Goal: Ask a question

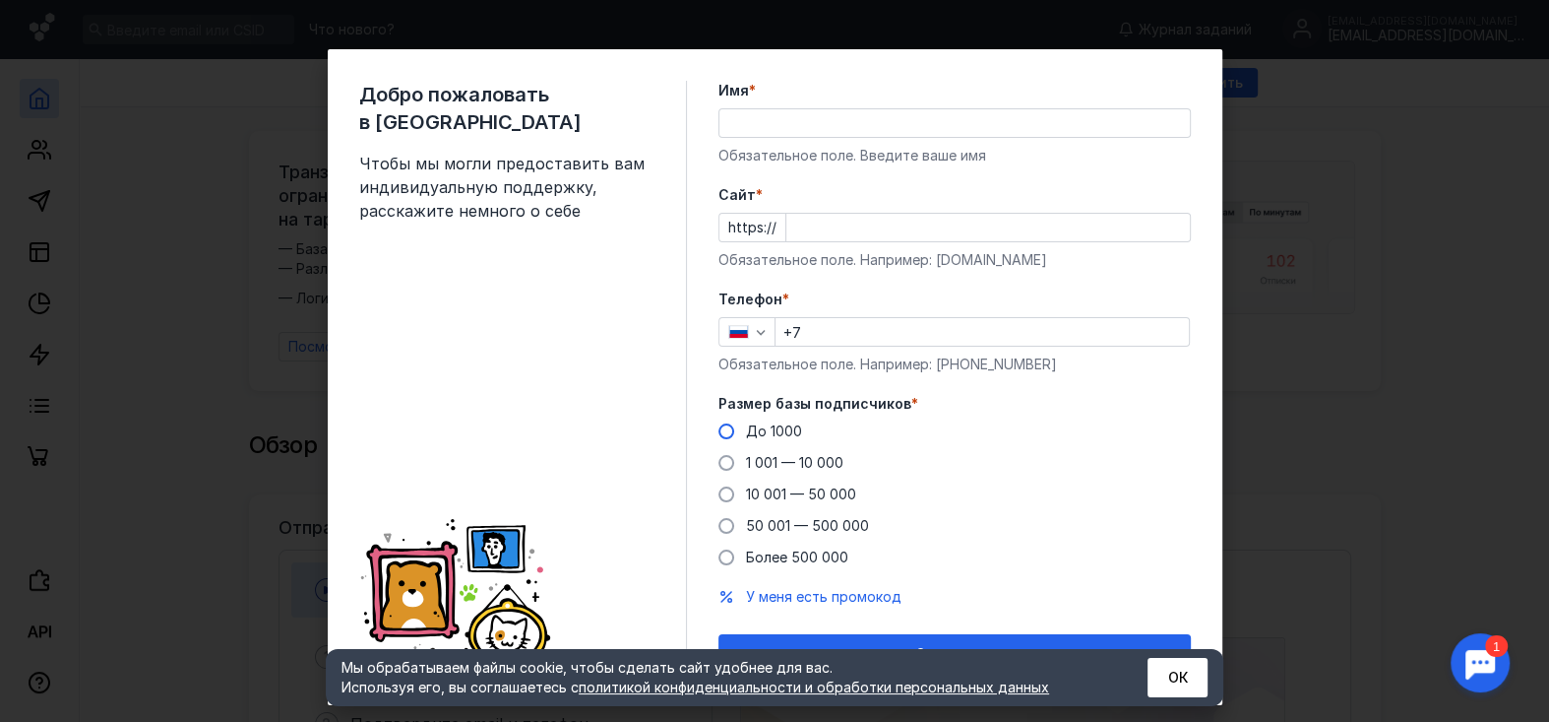
click at [746, 434] on span "До 1000" at bounding box center [774, 430] width 56 height 17
click at [0, 0] on input "До 1000" at bounding box center [0, 0] width 0 height 0
click at [1166, 672] on button "ОК" at bounding box center [1178, 677] width 60 height 39
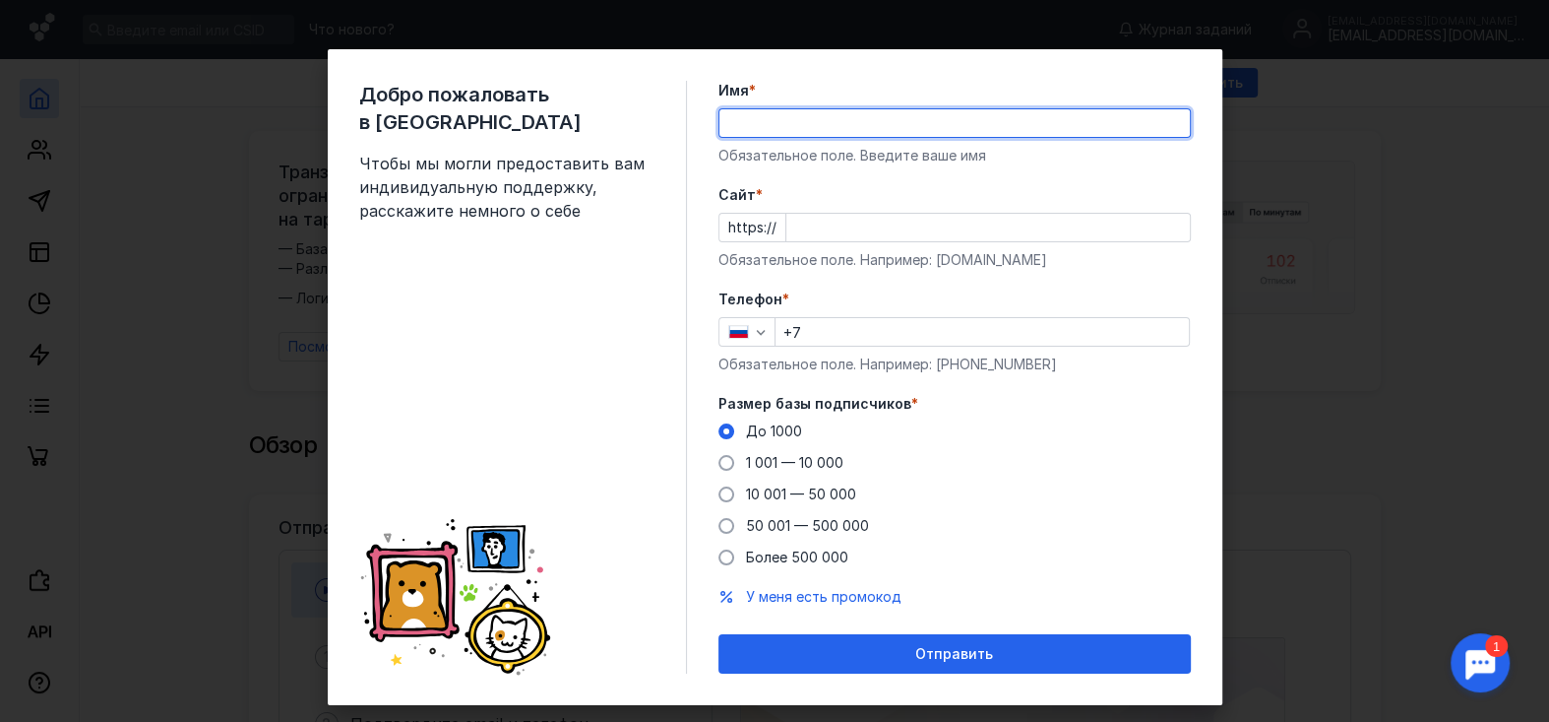
click at [793, 128] on input "Имя *" at bounding box center [955, 123] width 471 height 28
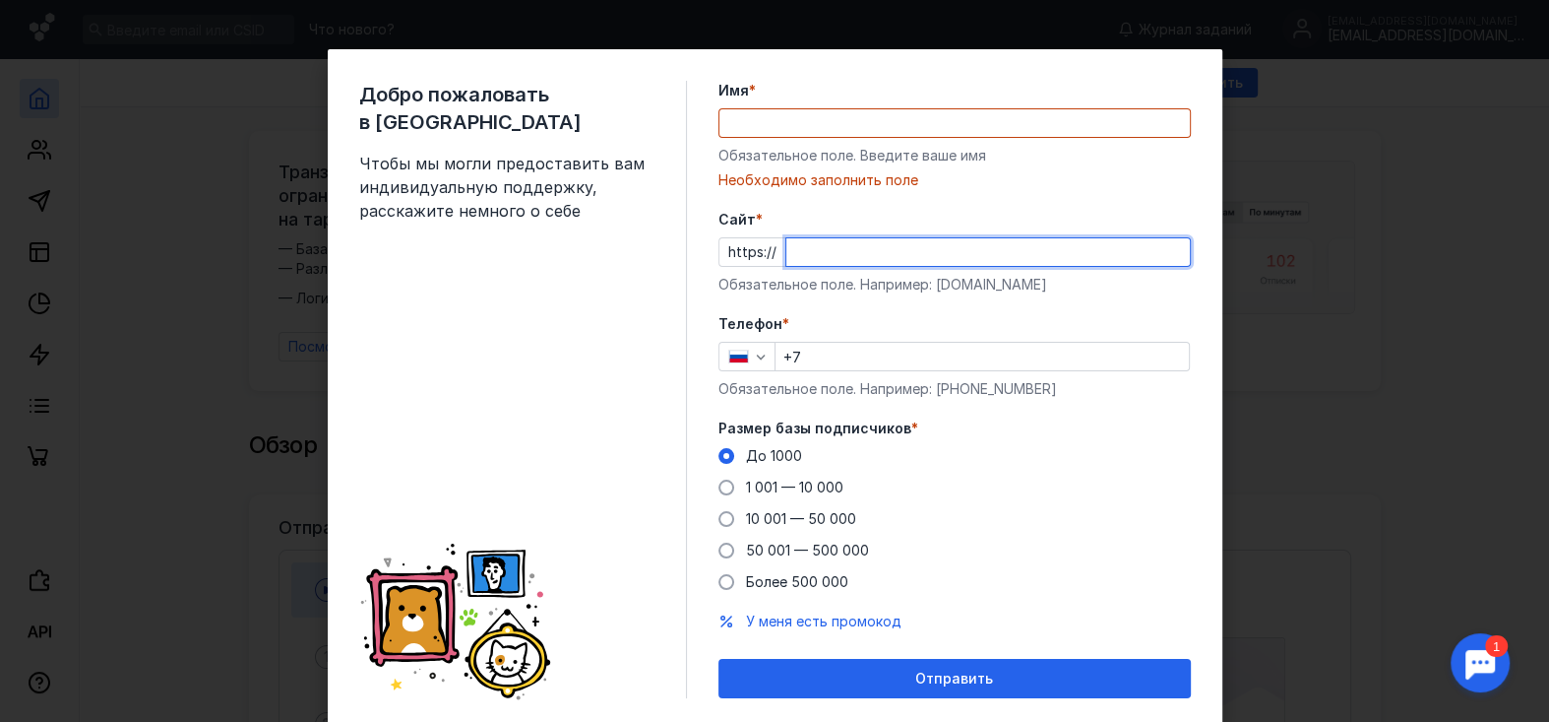
click at [846, 253] on input "Cайт *" at bounding box center [988, 252] width 404 height 28
paste input "[DOMAIN_NAME][URL]"
type input "[DOMAIN_NAME][URL]"
click at [787, 123] on input "Имя *" at bounding box center [955, 123] width 471 height 28
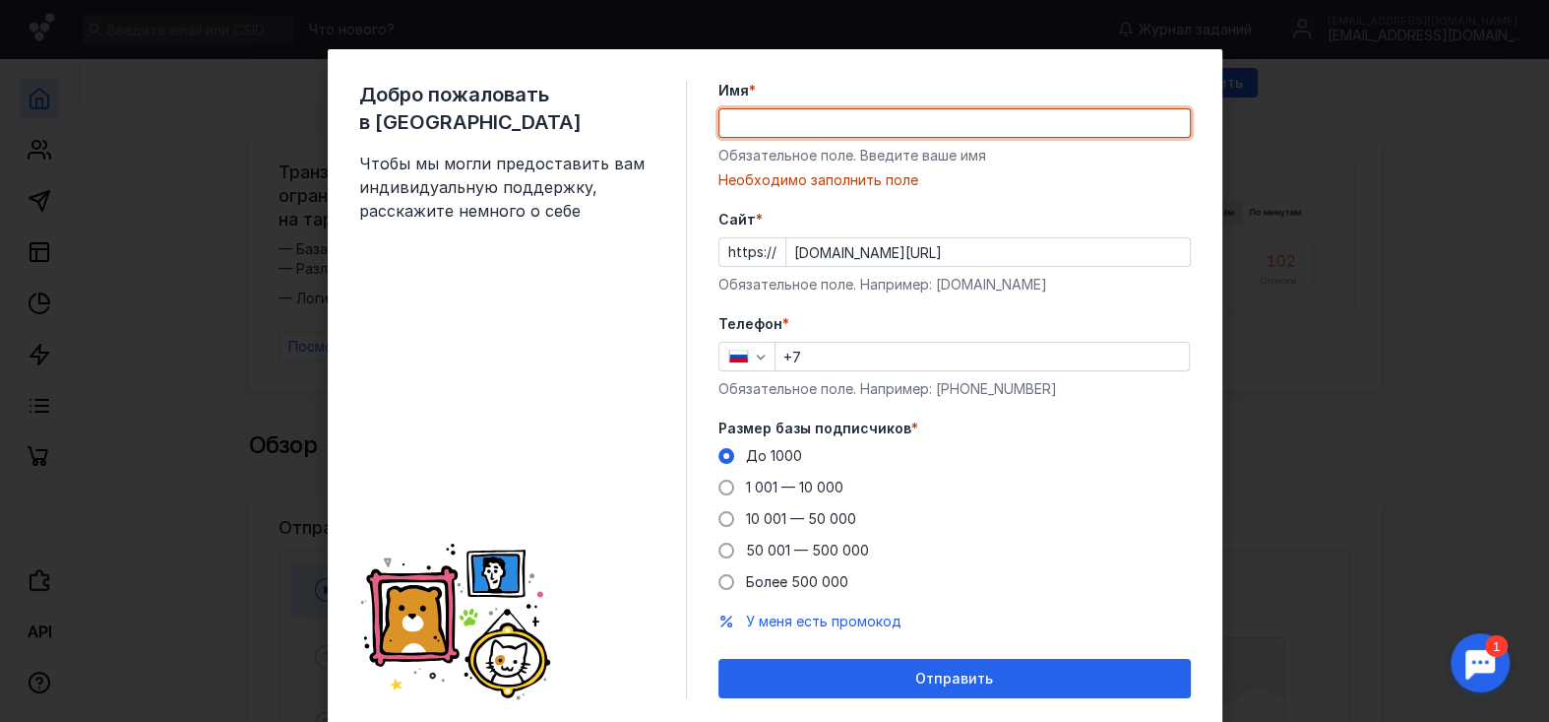
paste input "[URL][DOMAIN_NAME]"
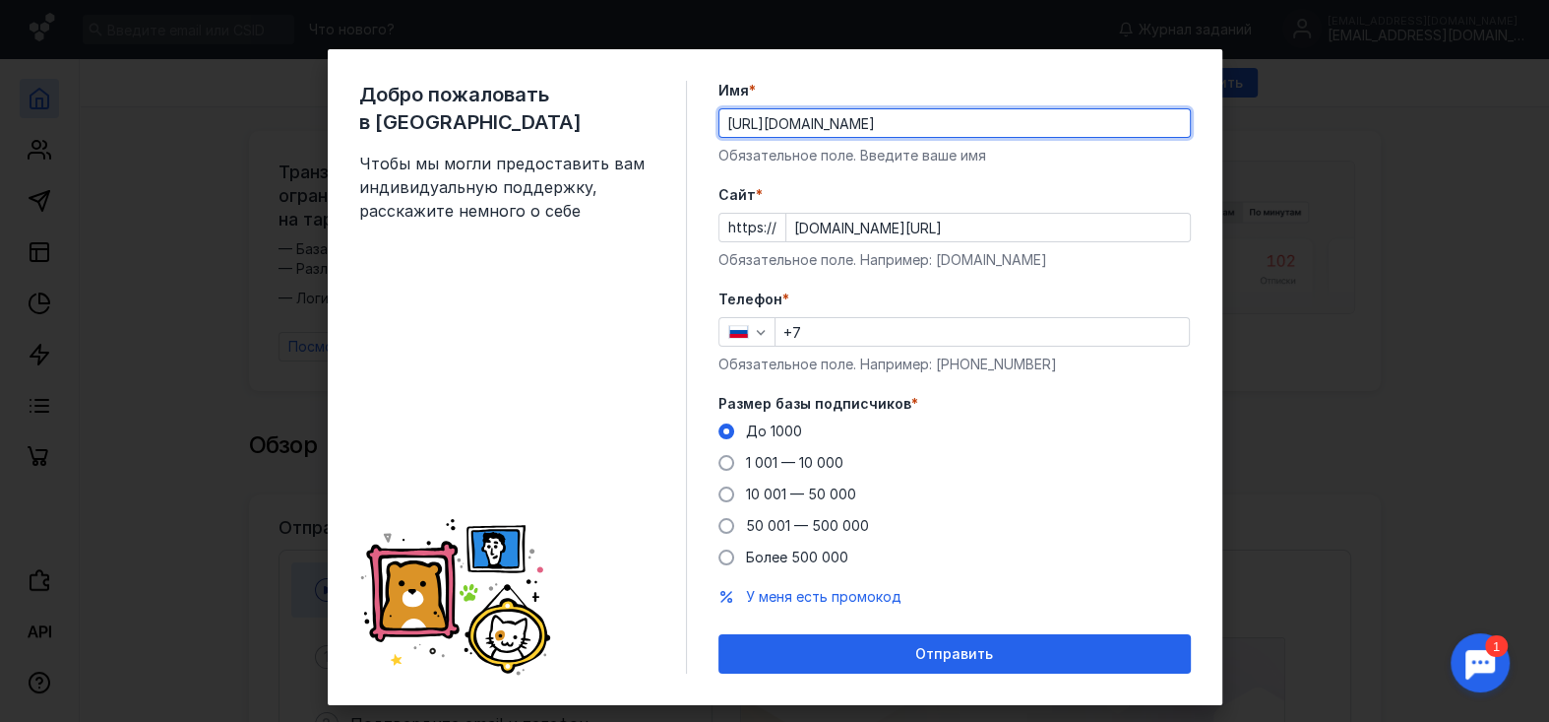
drag, startPoint x: 765, startPoint y: 133, endPoint x: 829, endPoint y: 138, distance: 64.2
click at [829, 138] on div "Имя * [URL][DOMAIN_NAME] Обязательное поле. Введите ваше имя" at bounding box center [955, 123] width 472 height 85
paste input "dmss-soft"
type input "dmss-soft"
click at [809, 631] on form "Имя * dmss-soft Обязательное поле. Введите ваше имя [PERSON_NAME] * https:// [D…" at bounding box center [955, 377] width 472 height 593
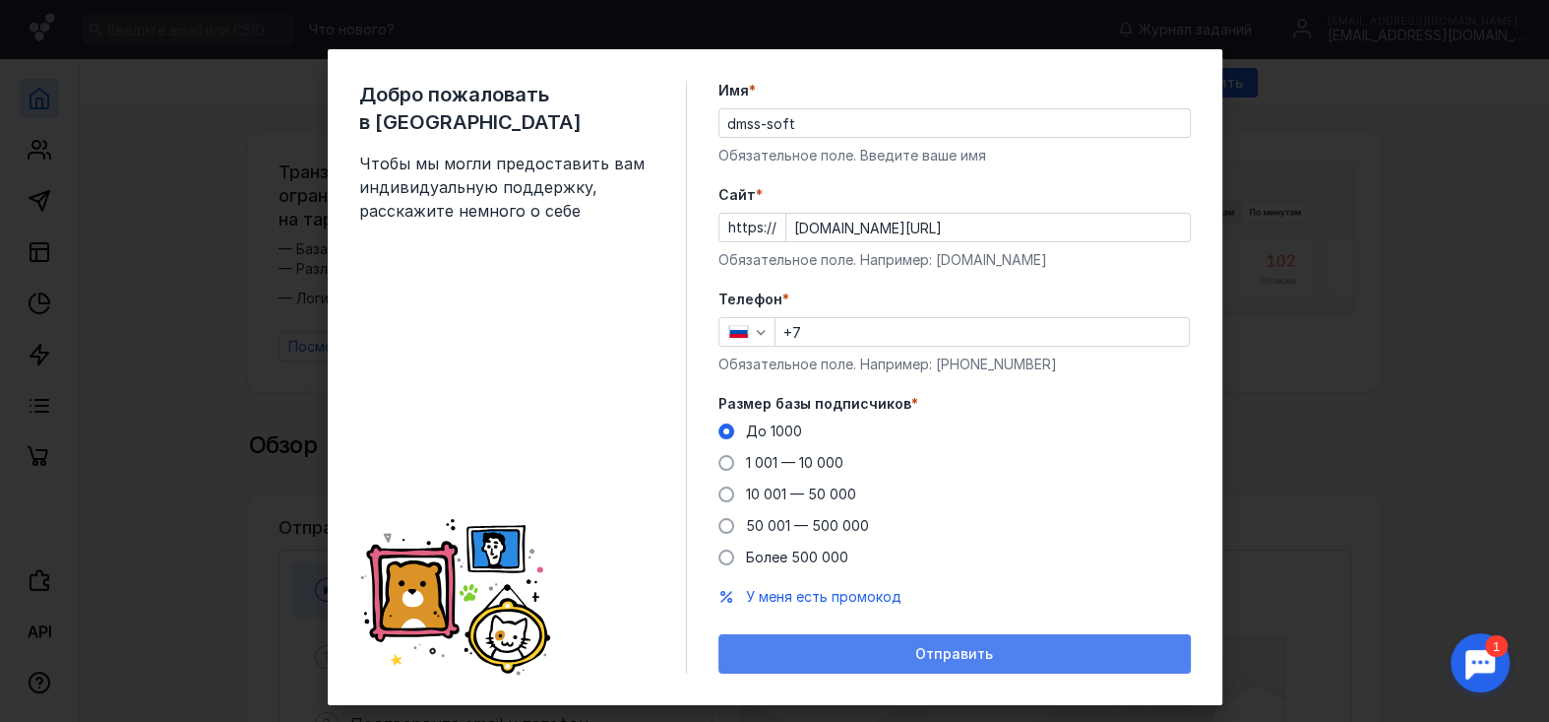
click at [824, 660] on div "Отправить" at bounding box center [954, 654] width 453 height 17
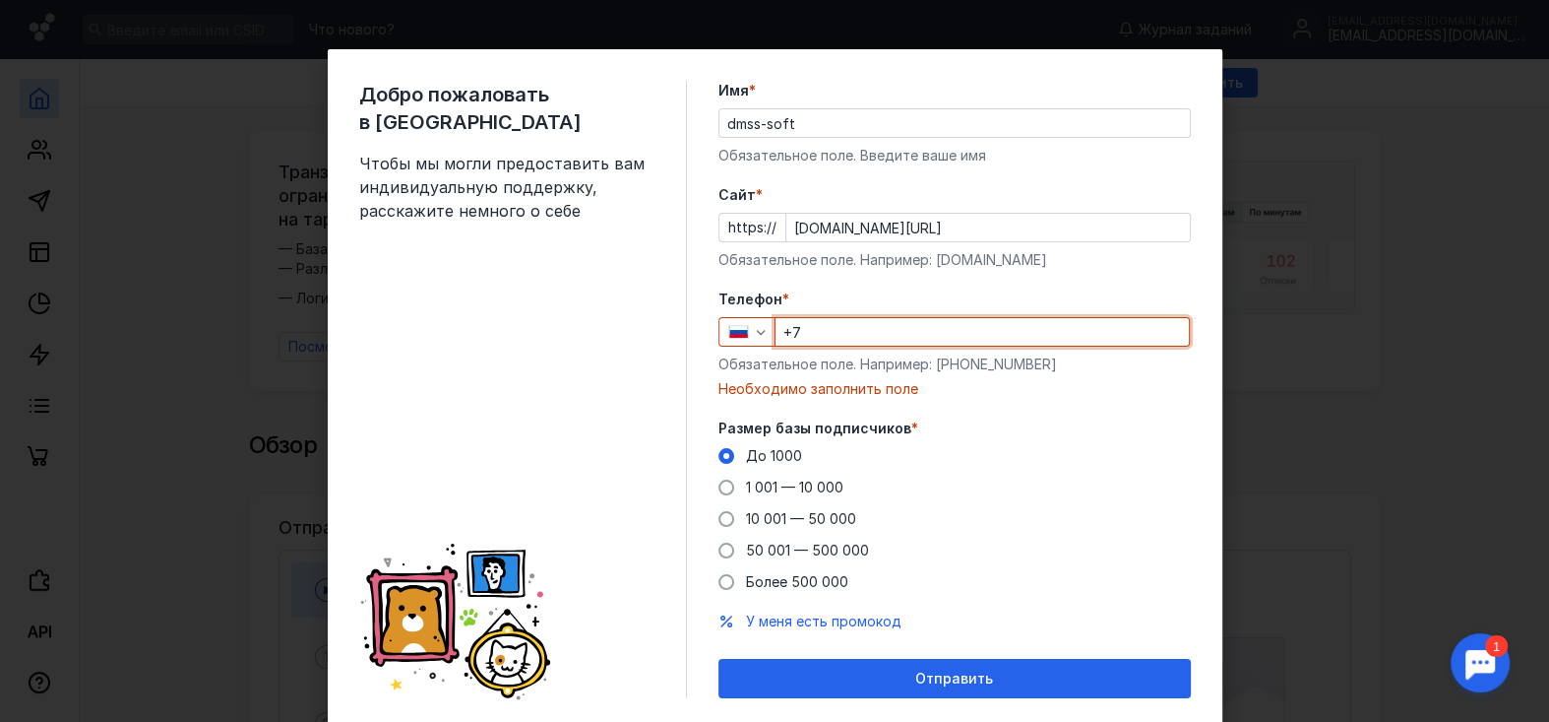
click at [841, 329] on input "+7" at bounding box center [982, 332] width 413 height 28
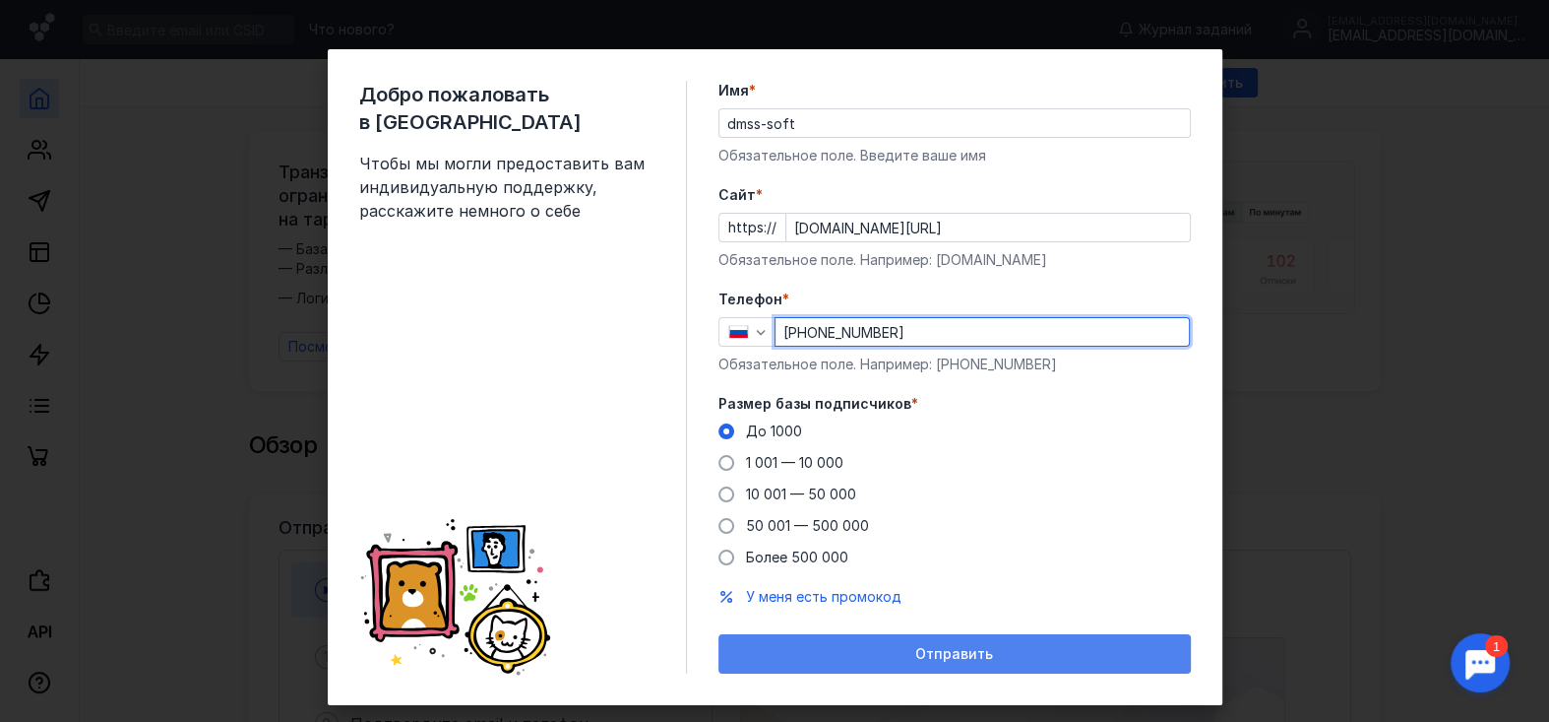
type input "[PHONE_NUMBER]"
click at [871, 663] on div "Отправить" at bounding box center [955, 653] width 472 height 39
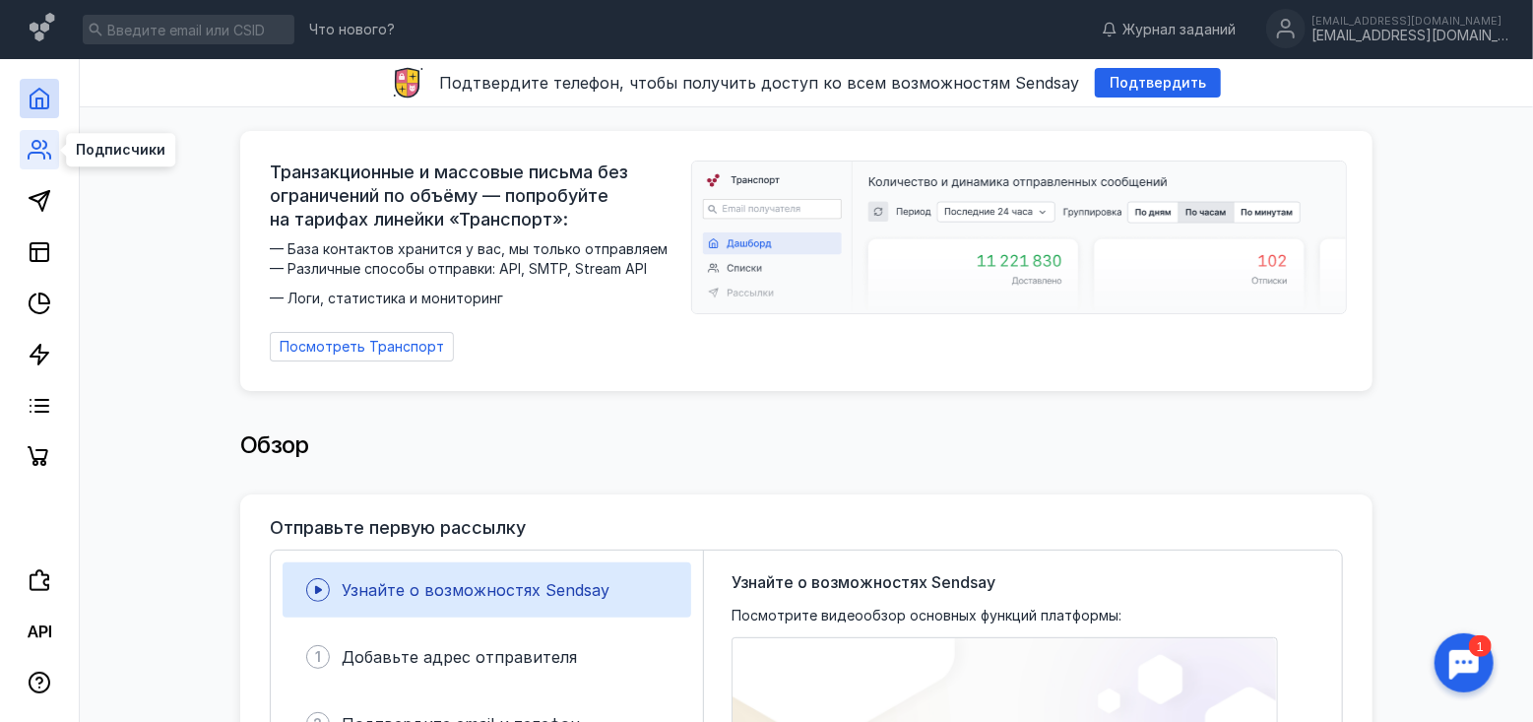
click at [43, 153] on icon at bounding box center [37, 156] width 16 height 6
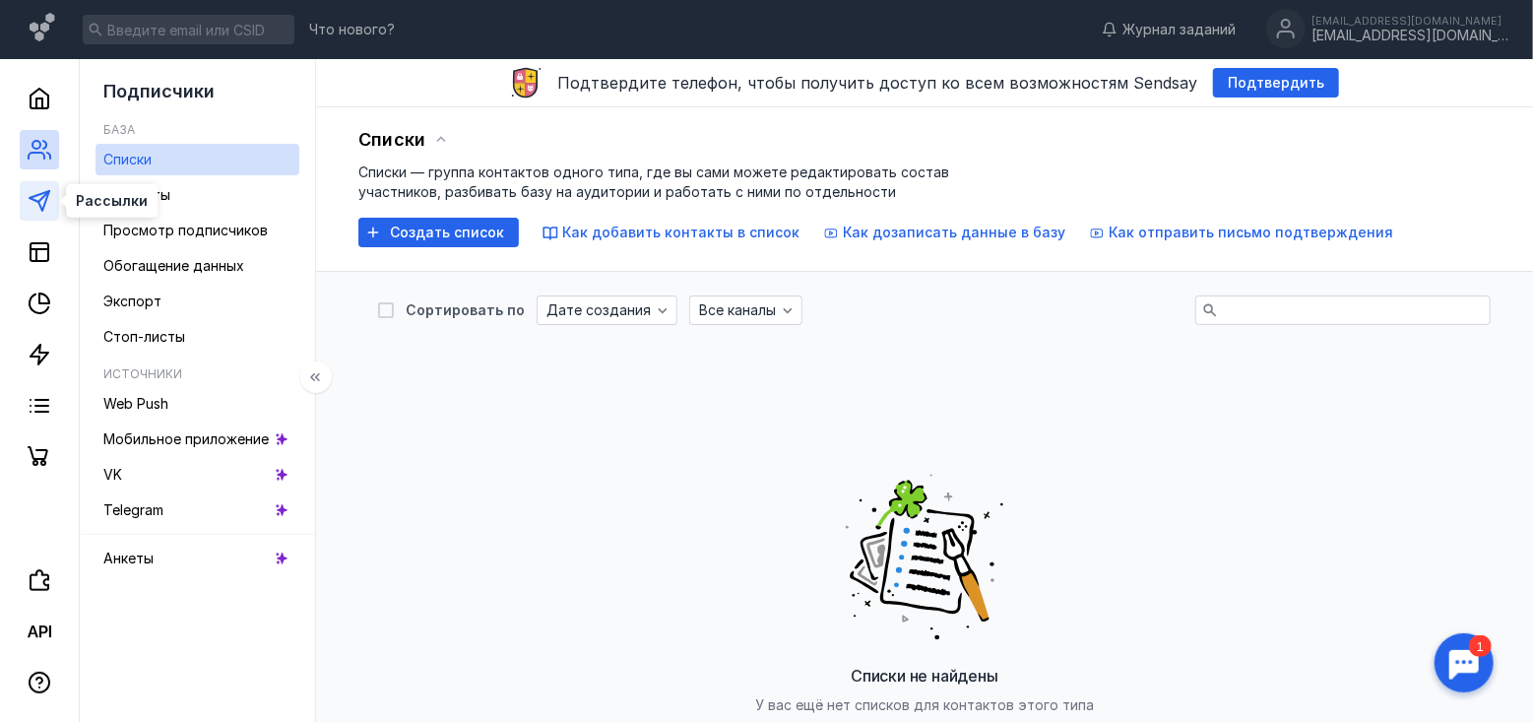
click at [46, 210] on icon at bounding box center [40, 201] width 24 height 24
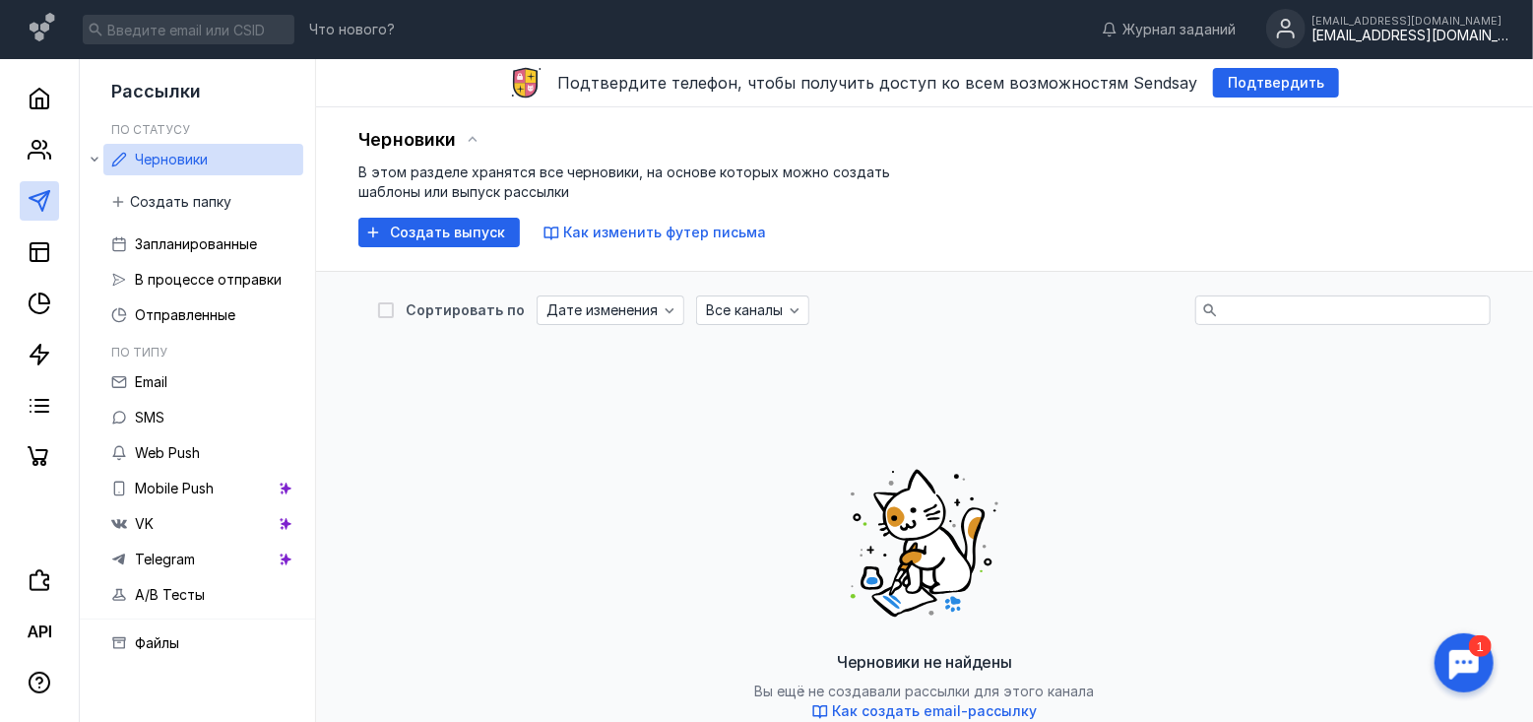
click at [1416, 36] on div "[EMAIL_ADDRESS][DOMAIN_NAME]" at bounding box center [1409, 36] width 197 height 17
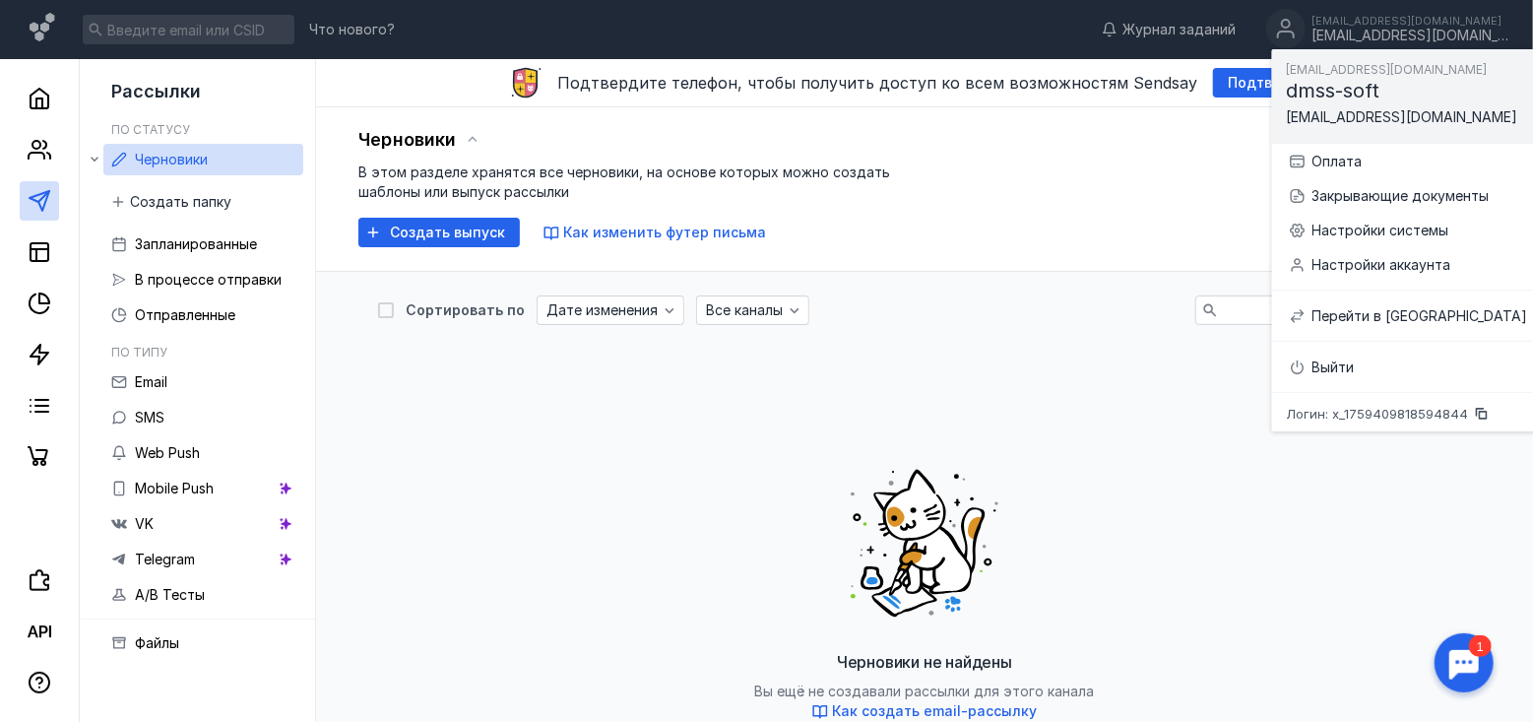
click at [1460, 664] on div at bounding box center [1463, 662] width 61 height 61
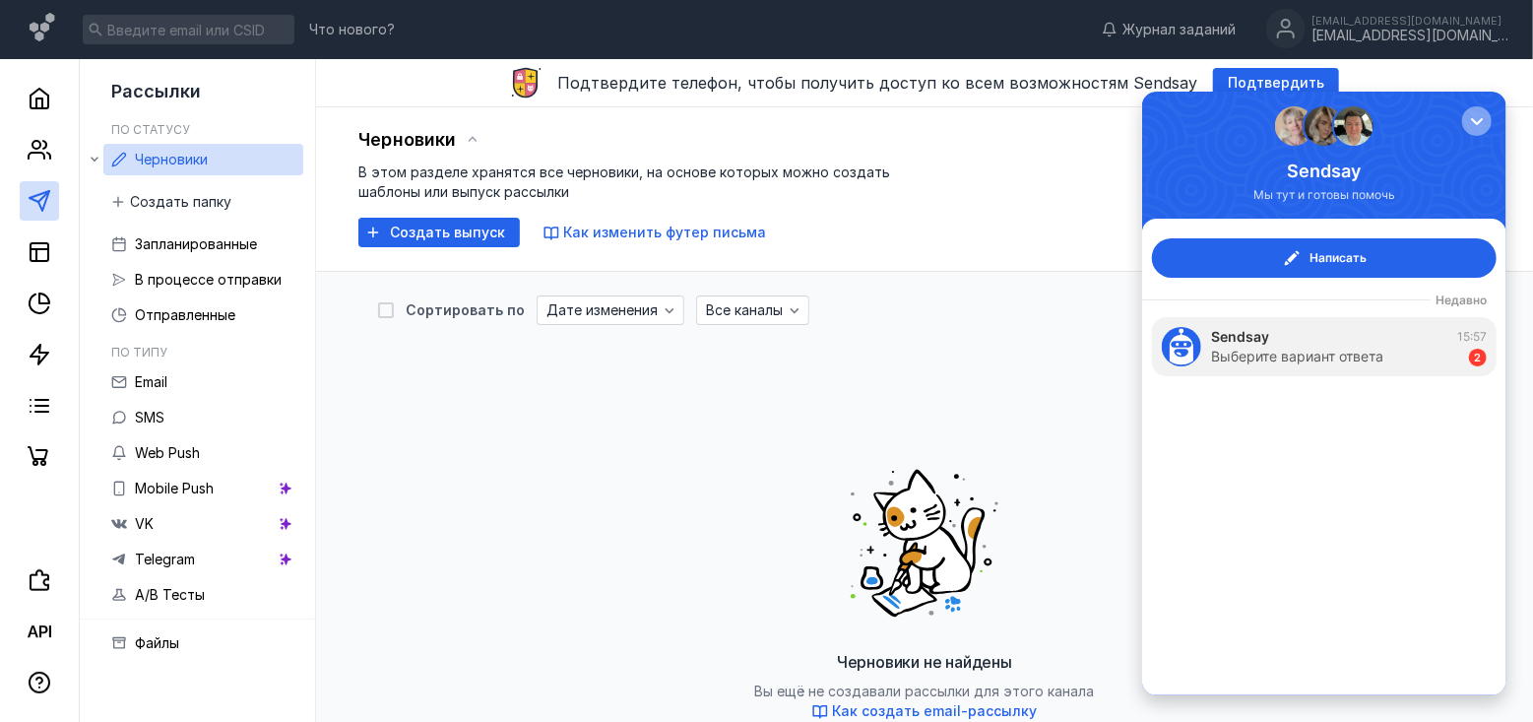
click at [1476, 117] on div "button" at bounding box center [1476, 120] width 20 height 20
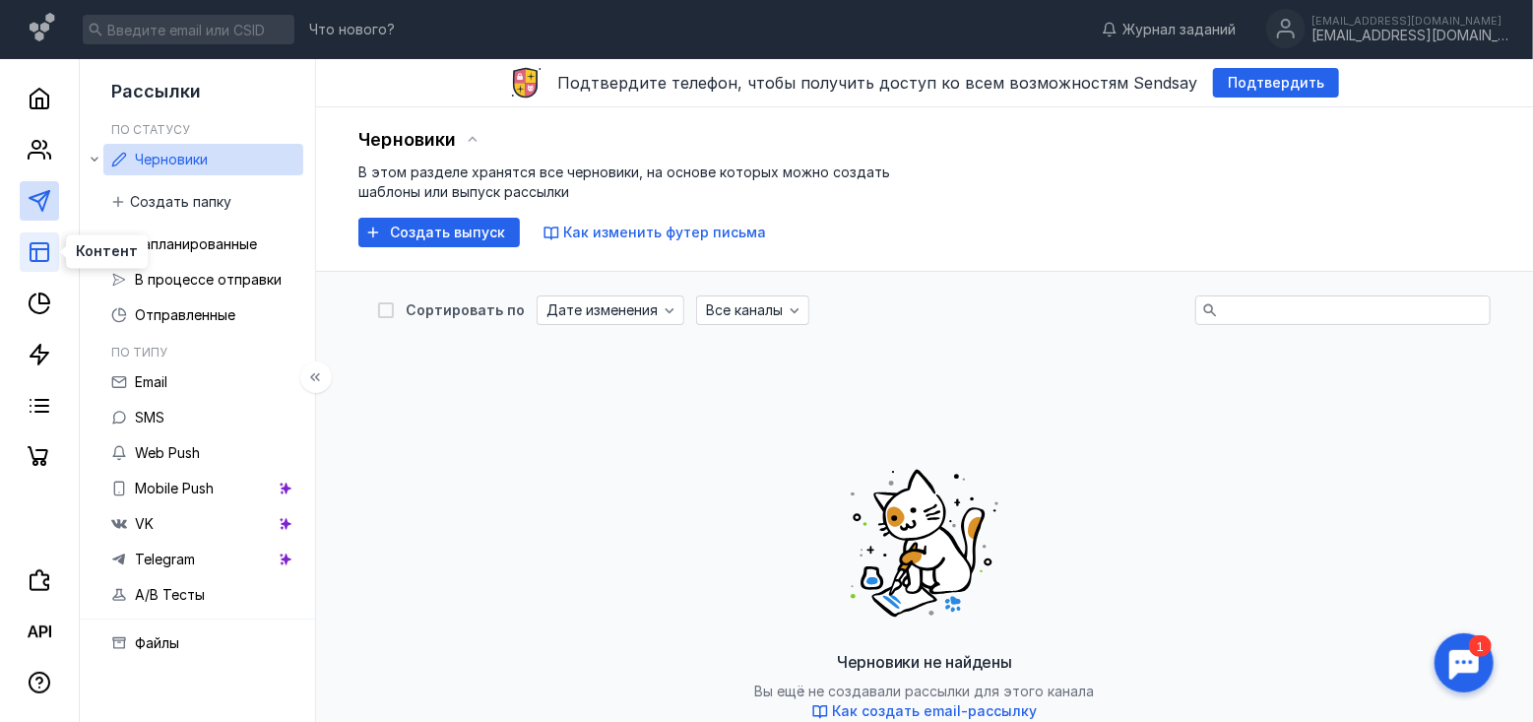
click at [38, 255] on icon at bounding box center [40, 252] width 24 height 24
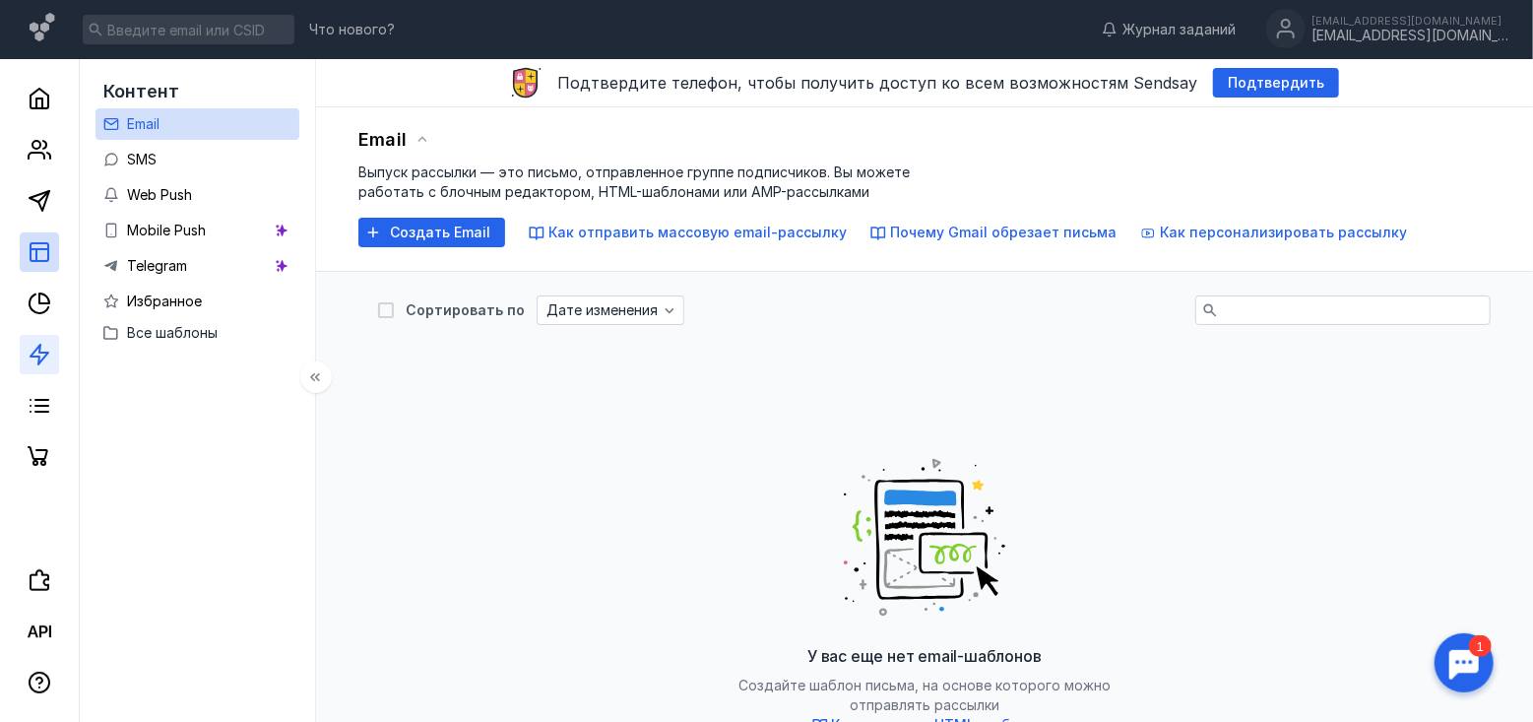
click at [44, 367] on link at bounding box center [39, 354] width 39 height 39
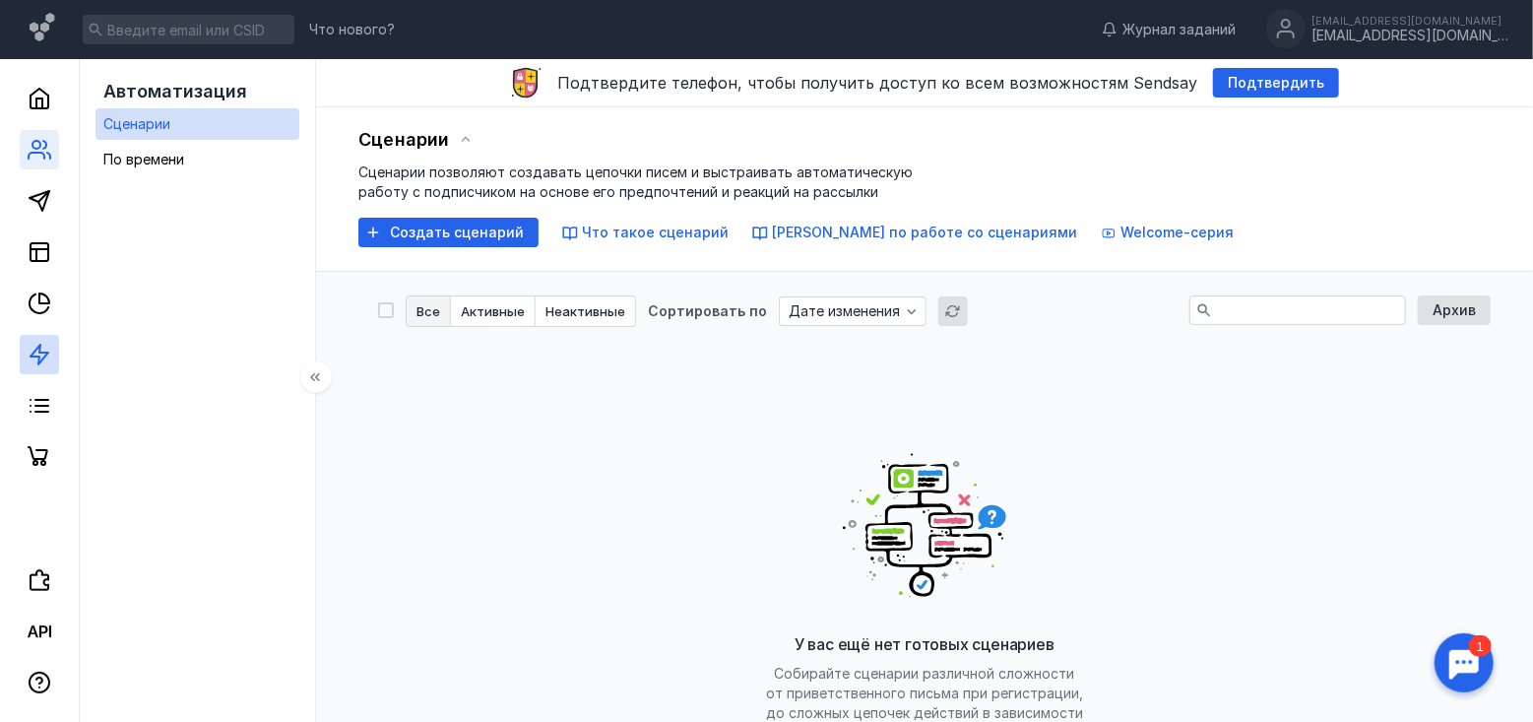
click at [56, 143] on link at bounding box center [39, 149] width 39 height 39
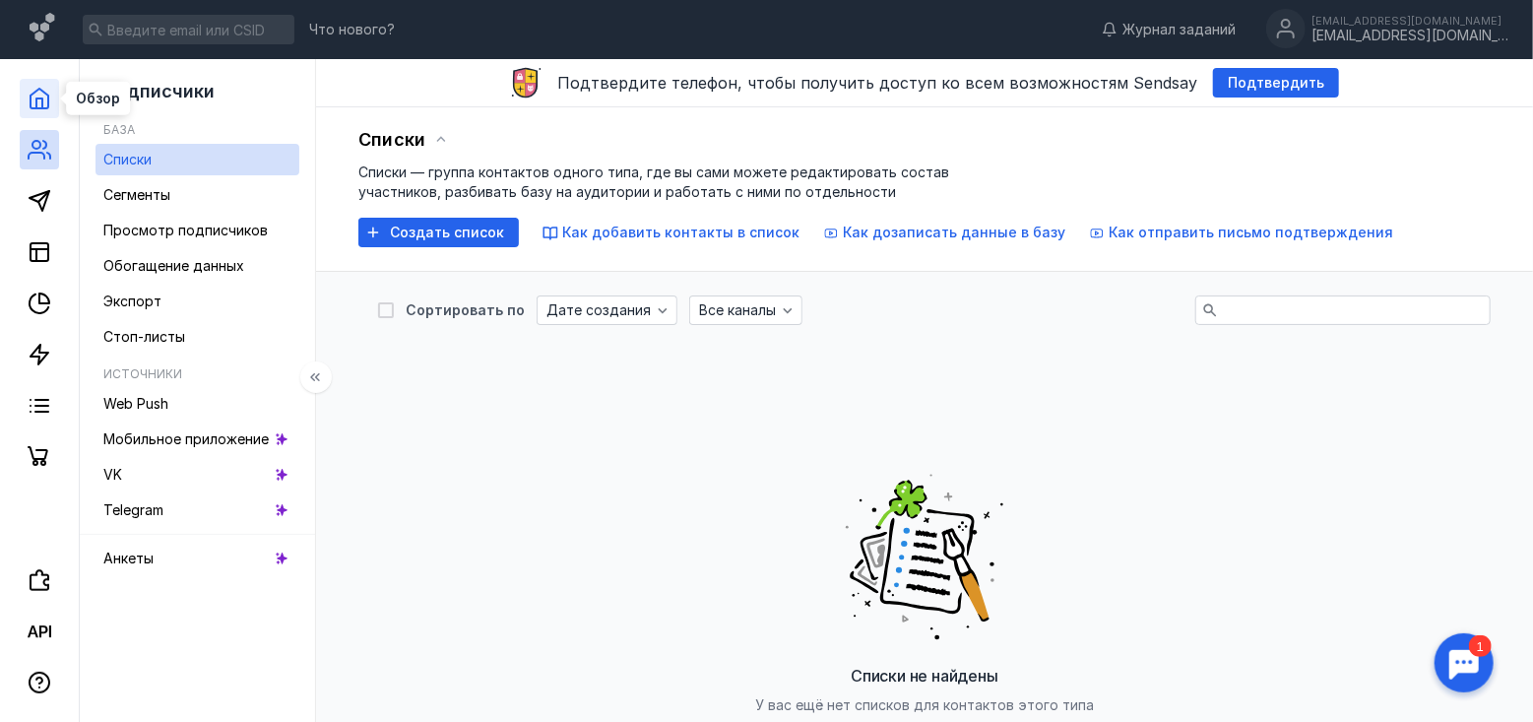
click at [45, 107] on icon at bounding box center [40, 99] width 18 height 20
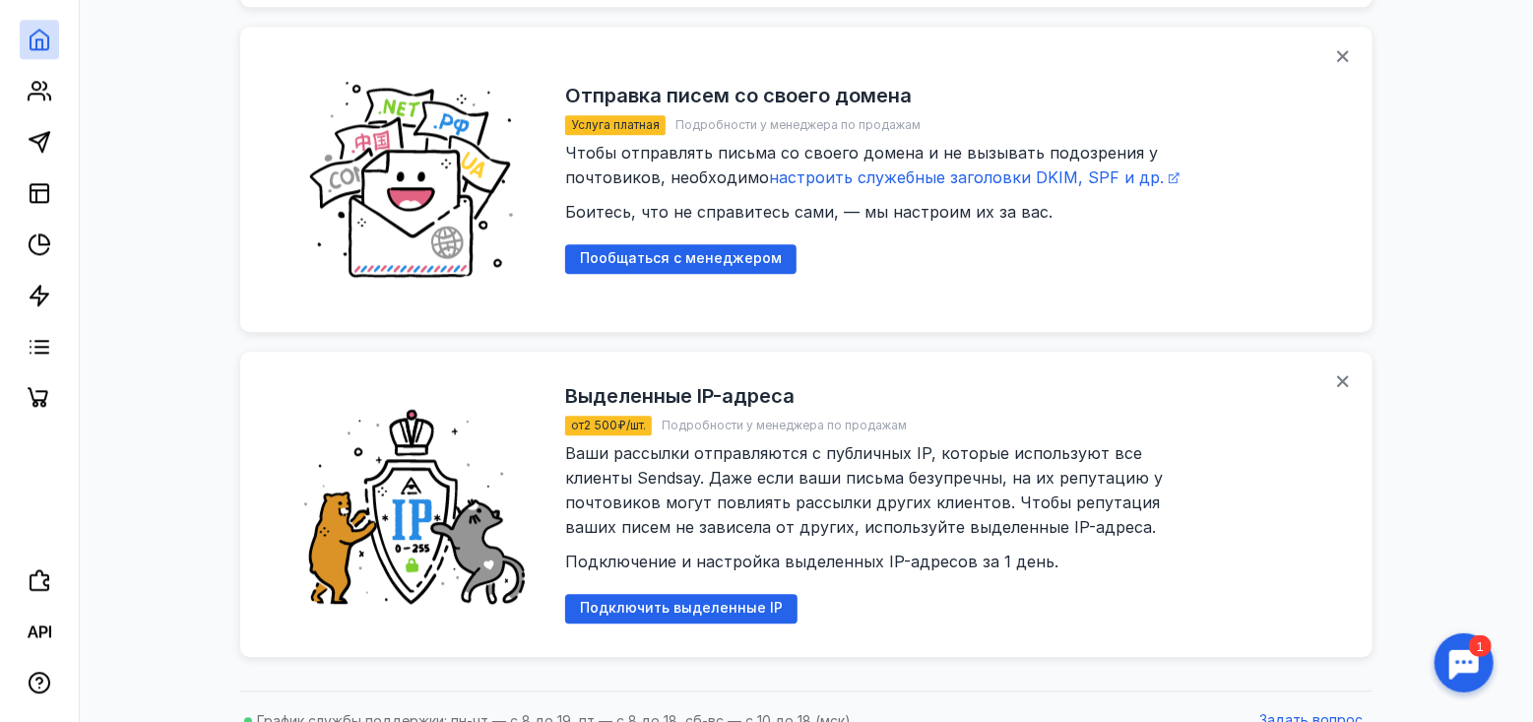
scroll to position [2645, 0]
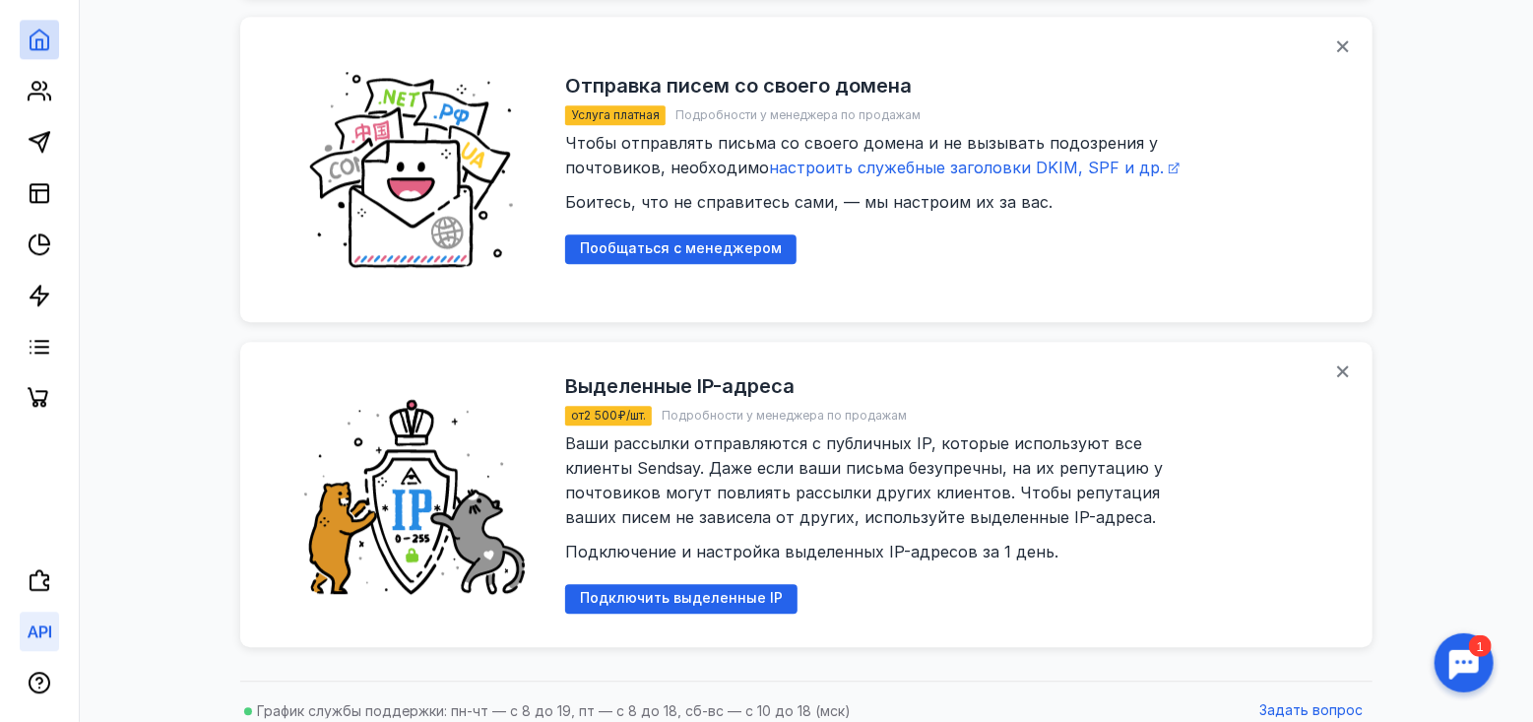
click at [35, 642] on icon at bounding box center [40, 631] width 24 height 24
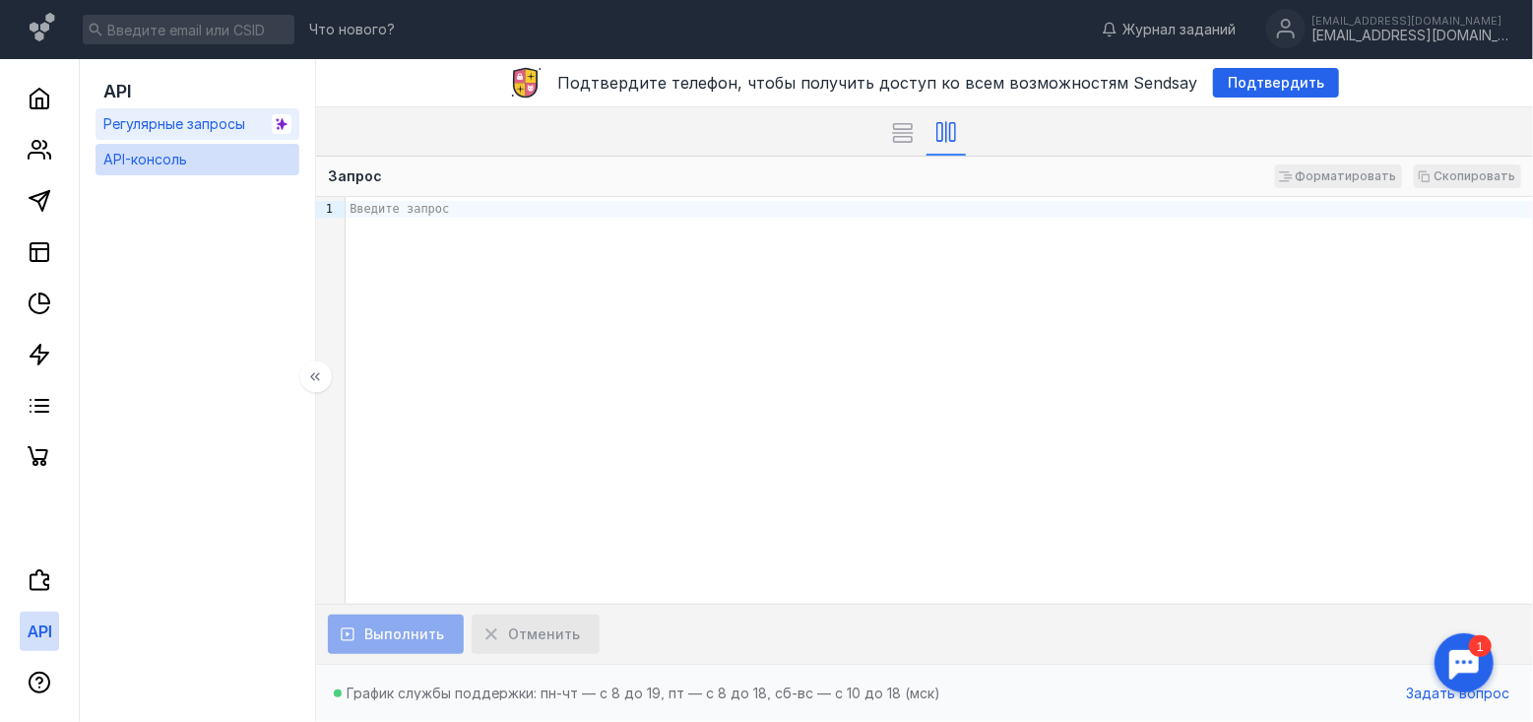
click at [169, 112] on div "Регулярные запросы" at bounding box center [174, 124] width 142 height 24
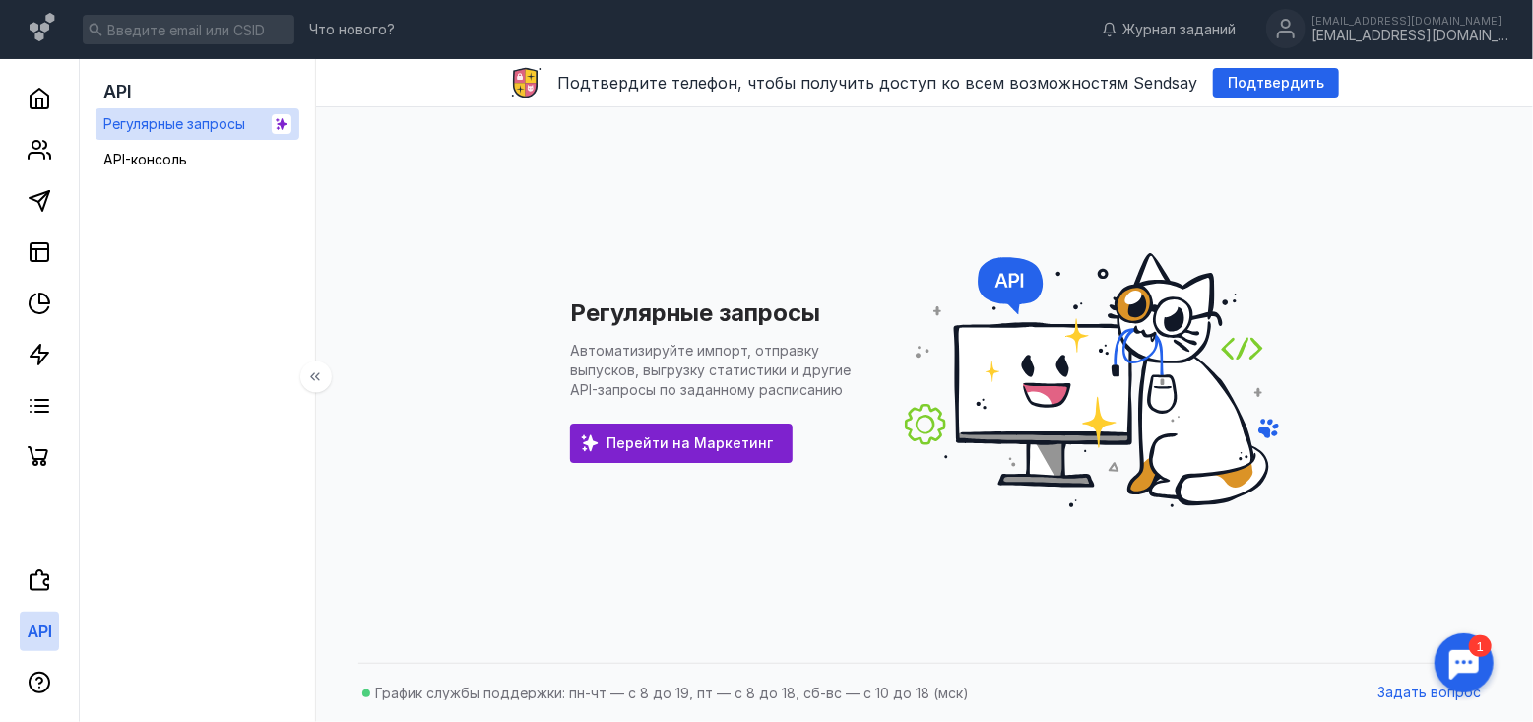
click at [136, 97] on div "API" at bounding box center [197, 91] width 204 height 33
click at [115, 90] on span "API" at bounding box center [117, 91] width 29 height 21
click at [39, 586] on icon at bounding box center [40, 580] width 24 height 24
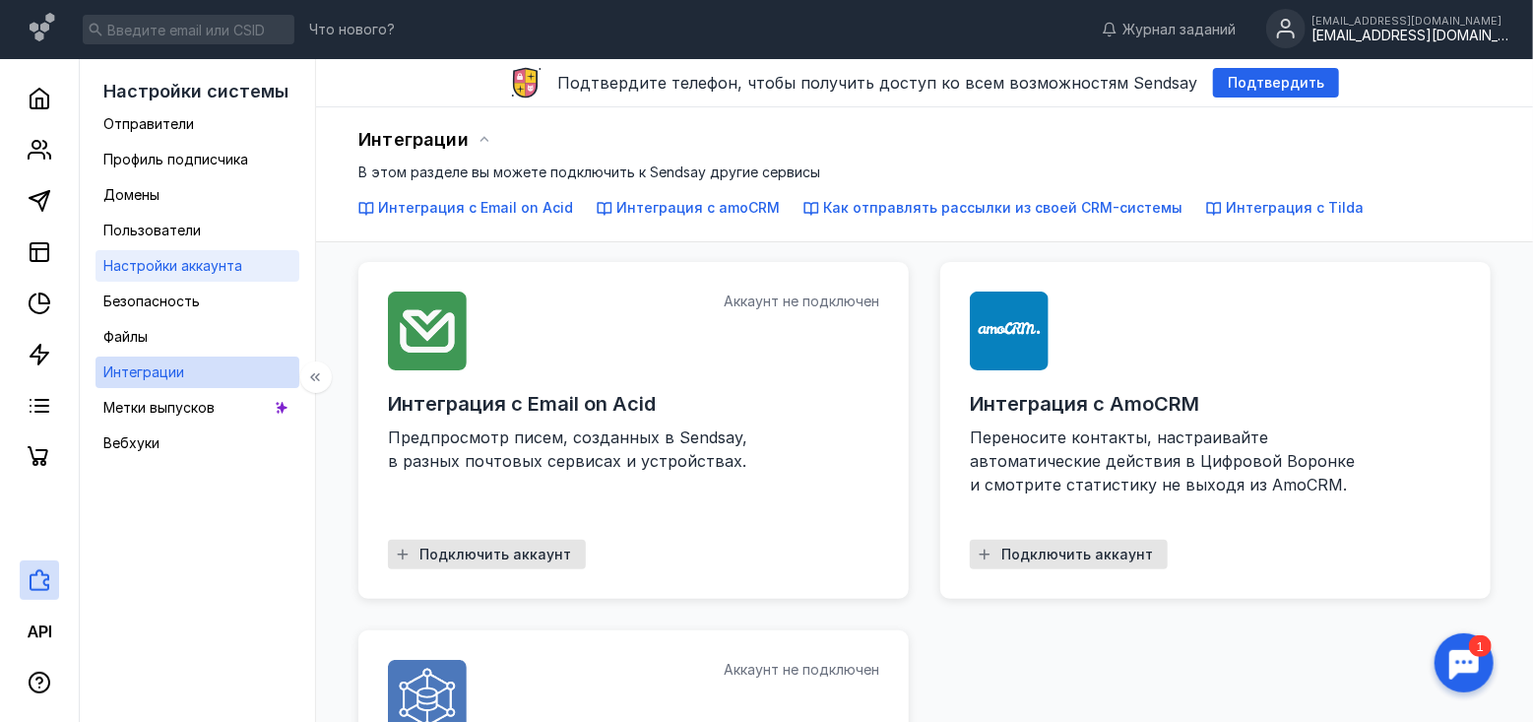
click at [190, 268] on span "Настройки аккаунта" at bounding box center [172, 265] width 139 height 17
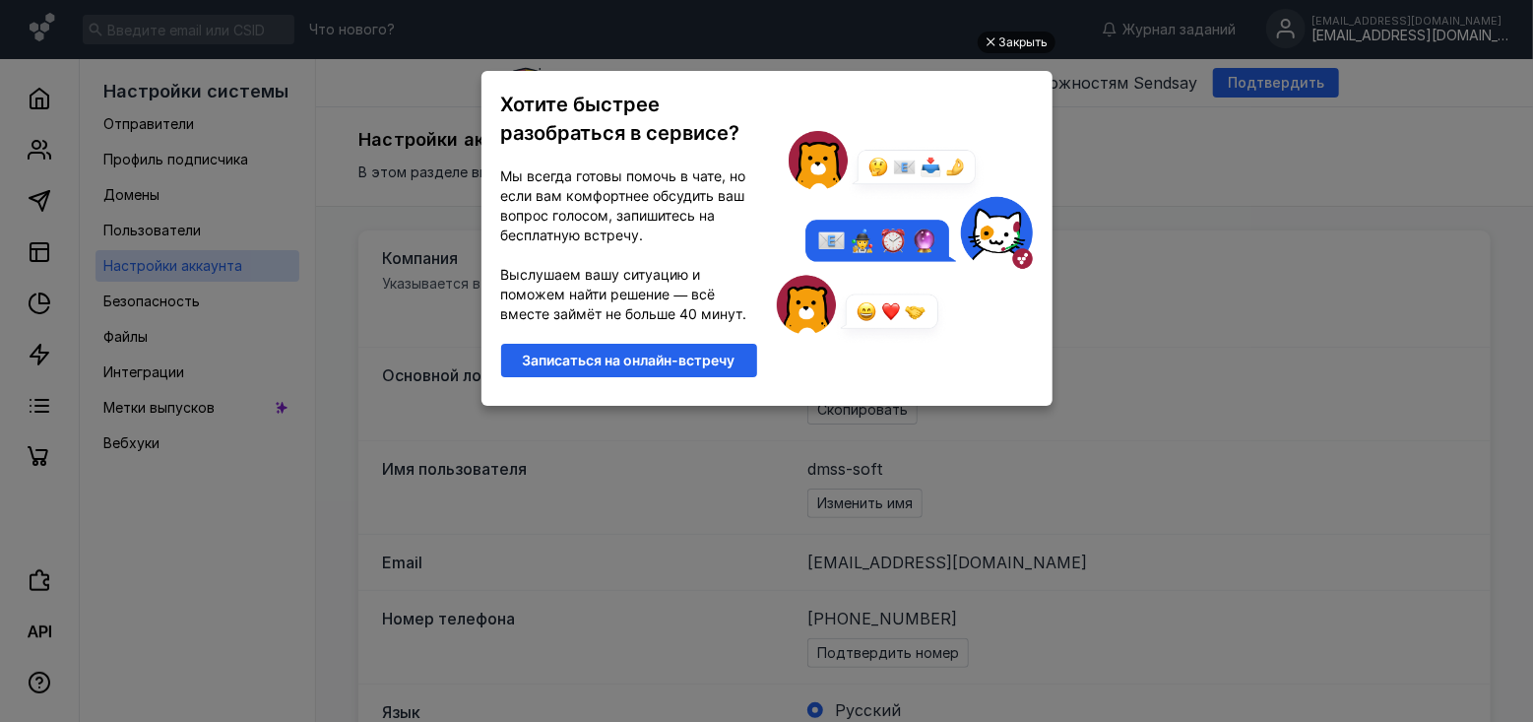
click at [1012, 44] on div "Закрыть" at bounding box center [1023, 42] width 49 height 22
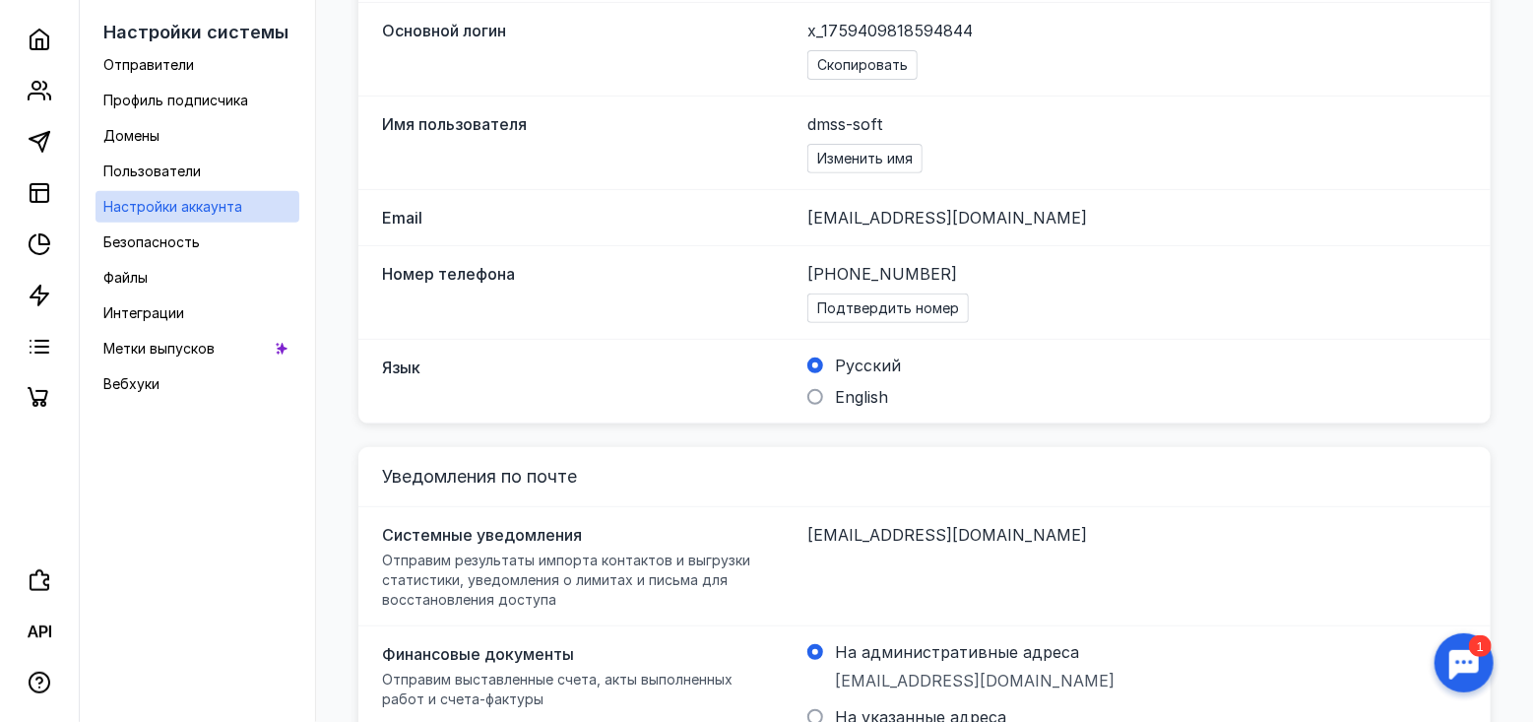
scroll to position [246, 0]
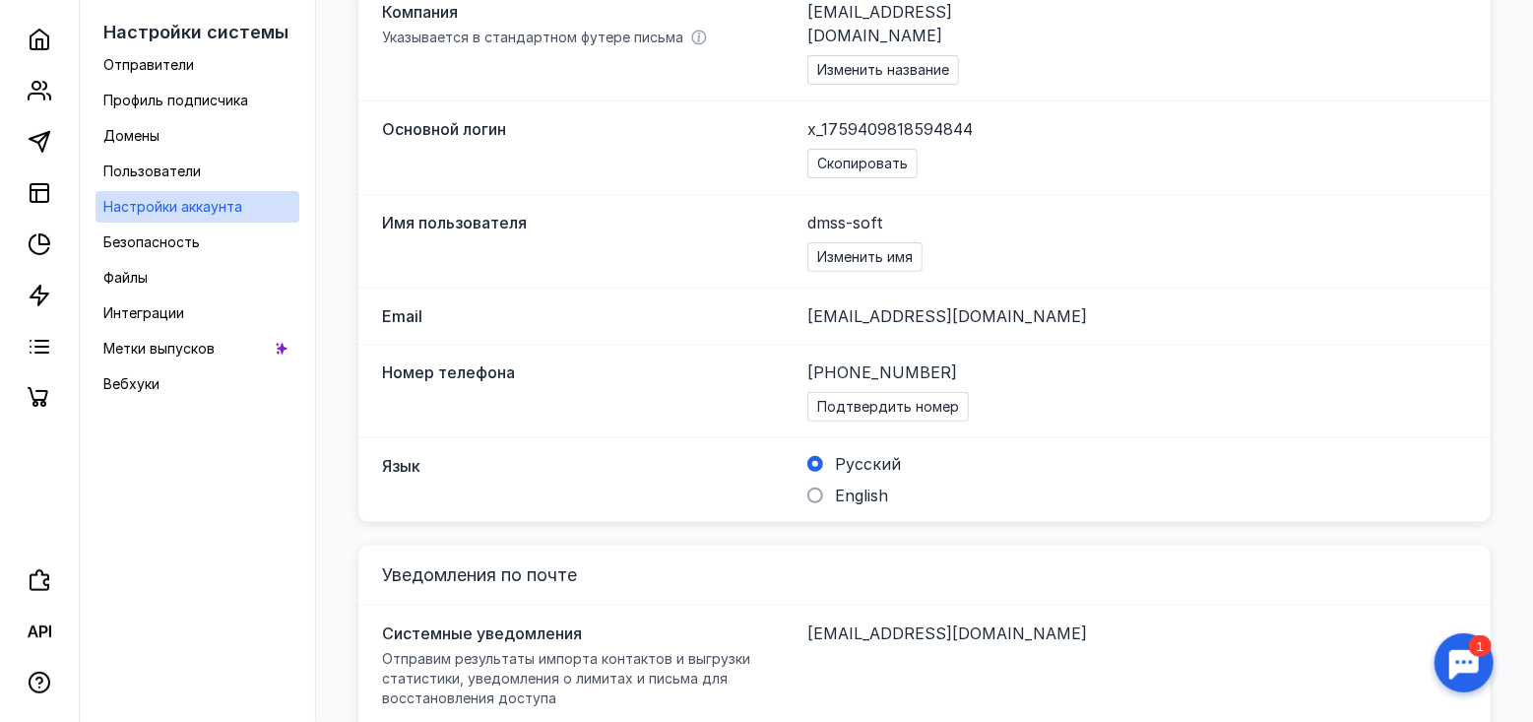
click at [856, 360] on span "[PHONE_NUMBER]" at bounding box center [882, 372] width 150 height 24
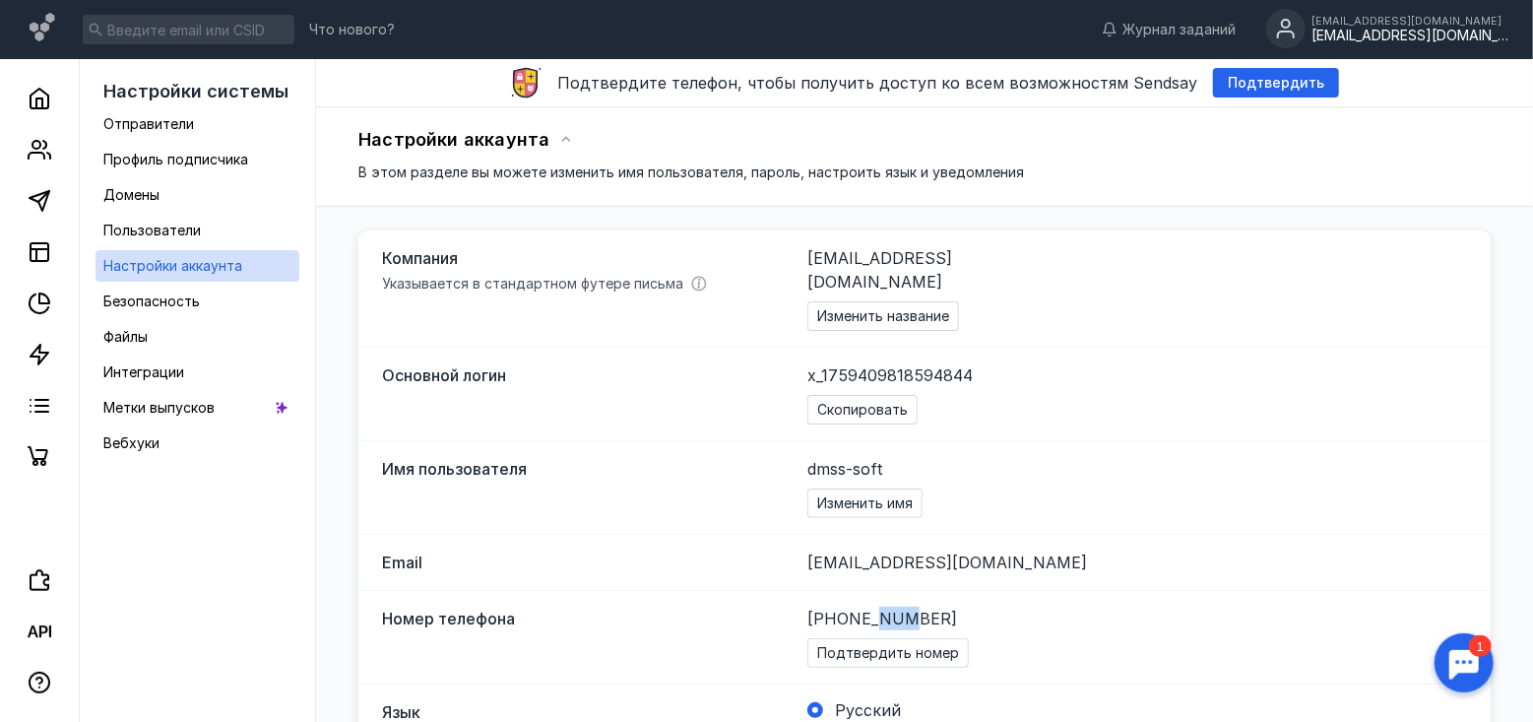
scroll to position [0, 0]
click at [1453, 39] on div "[EMAIL_ADDRESS][DOMAIN_NAME]" at bounding box center [1409, 36] width 197 height 17
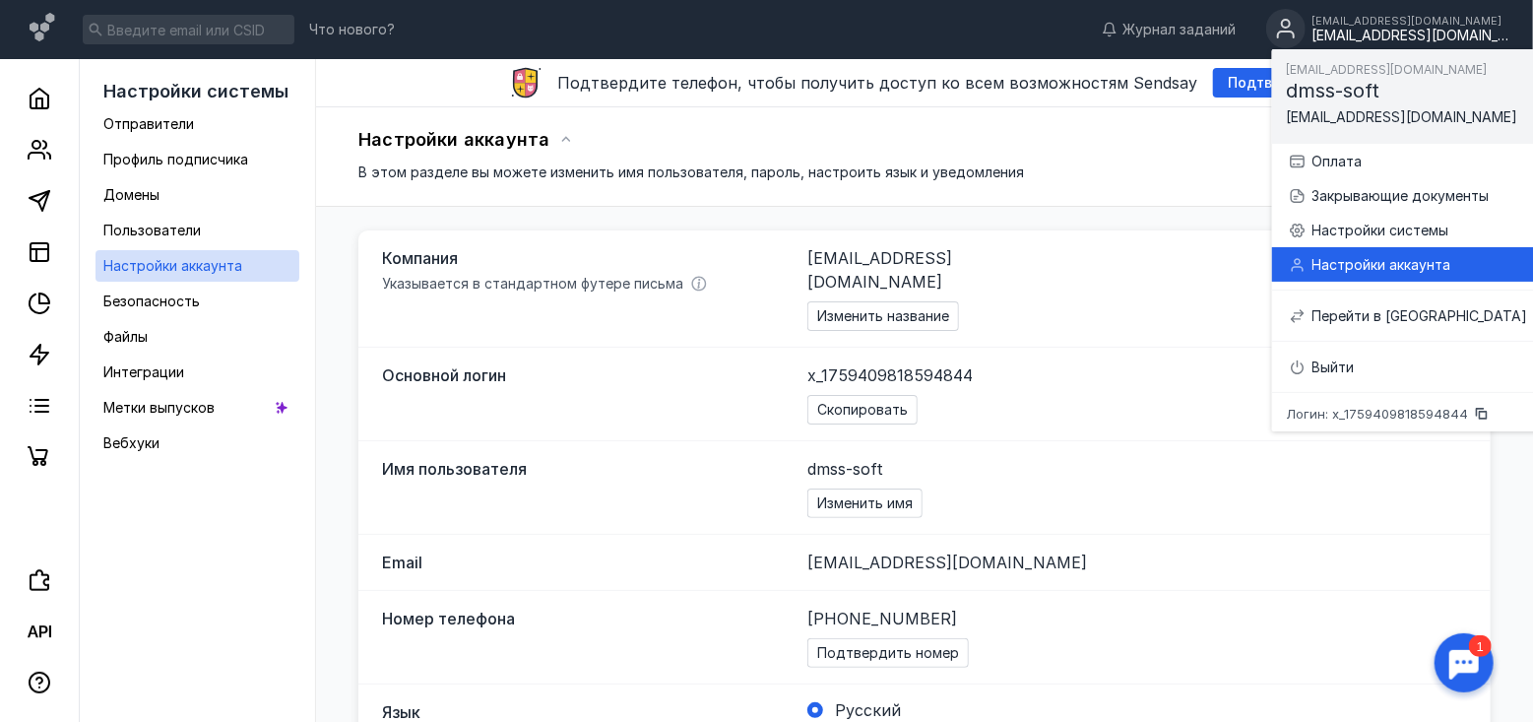
click at [1372, 268] on div "Настройки аккаунта" at bounding box center [1420, 265] width 216 height 20
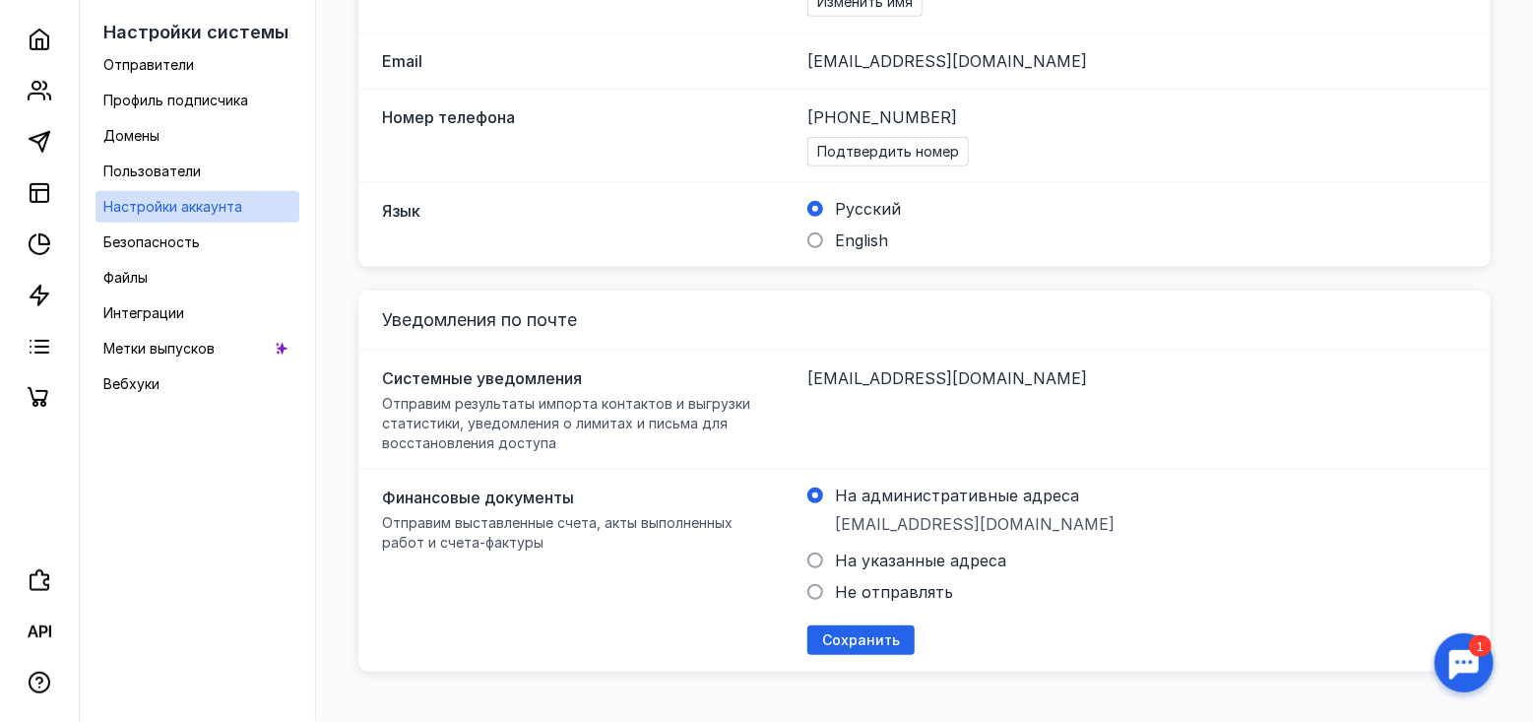
scroll to position [345, 0]
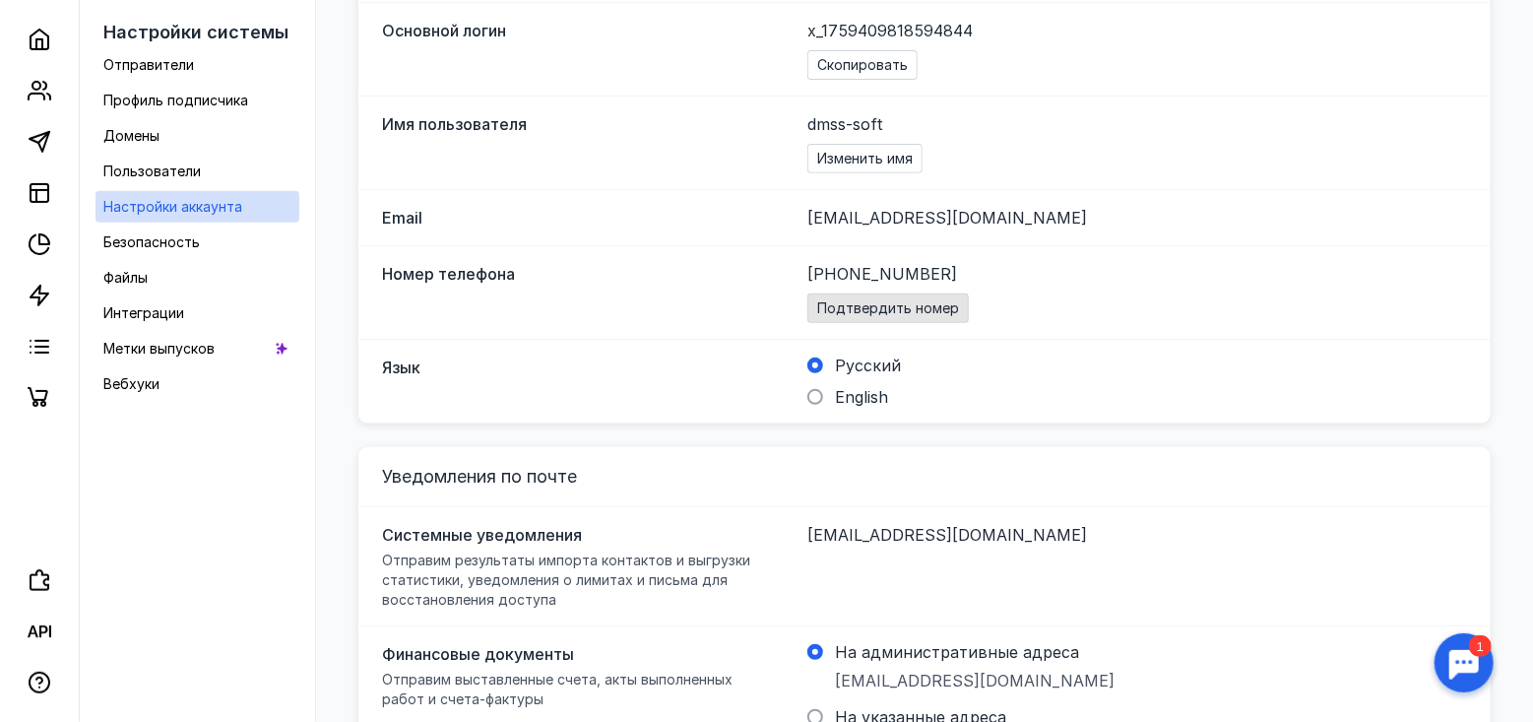
click at [853, 300] on span "Подтвердить номер" at bounding box center [888, 308] width 142 height 17
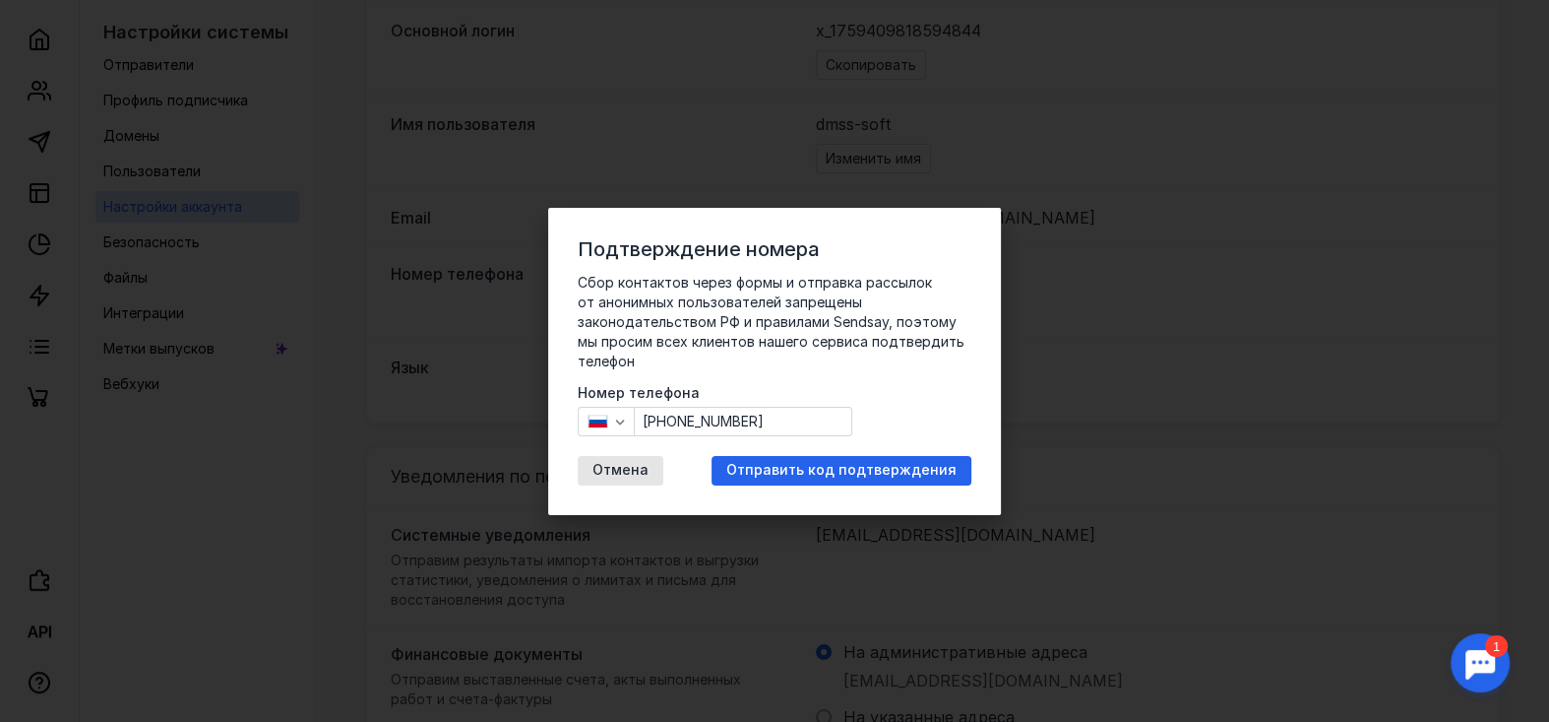
click at [663, 415] on input "[PHONE_NUMBER]" at bounding box center [743, 422] width 217 height 28
click at [672, 420] on input "[PHONE_NUMBER]" at bounding box center [743, 422] width 217 height 28
click at [778, 429] on input "[PHONE_NUMBER]" at bounding box center [743, 422] width 217 height 28
paste input "text"
drag, startPoint x: 791, startPoint y: 415, endPoint x: 611, endPoint y: 438, distance: 181.6
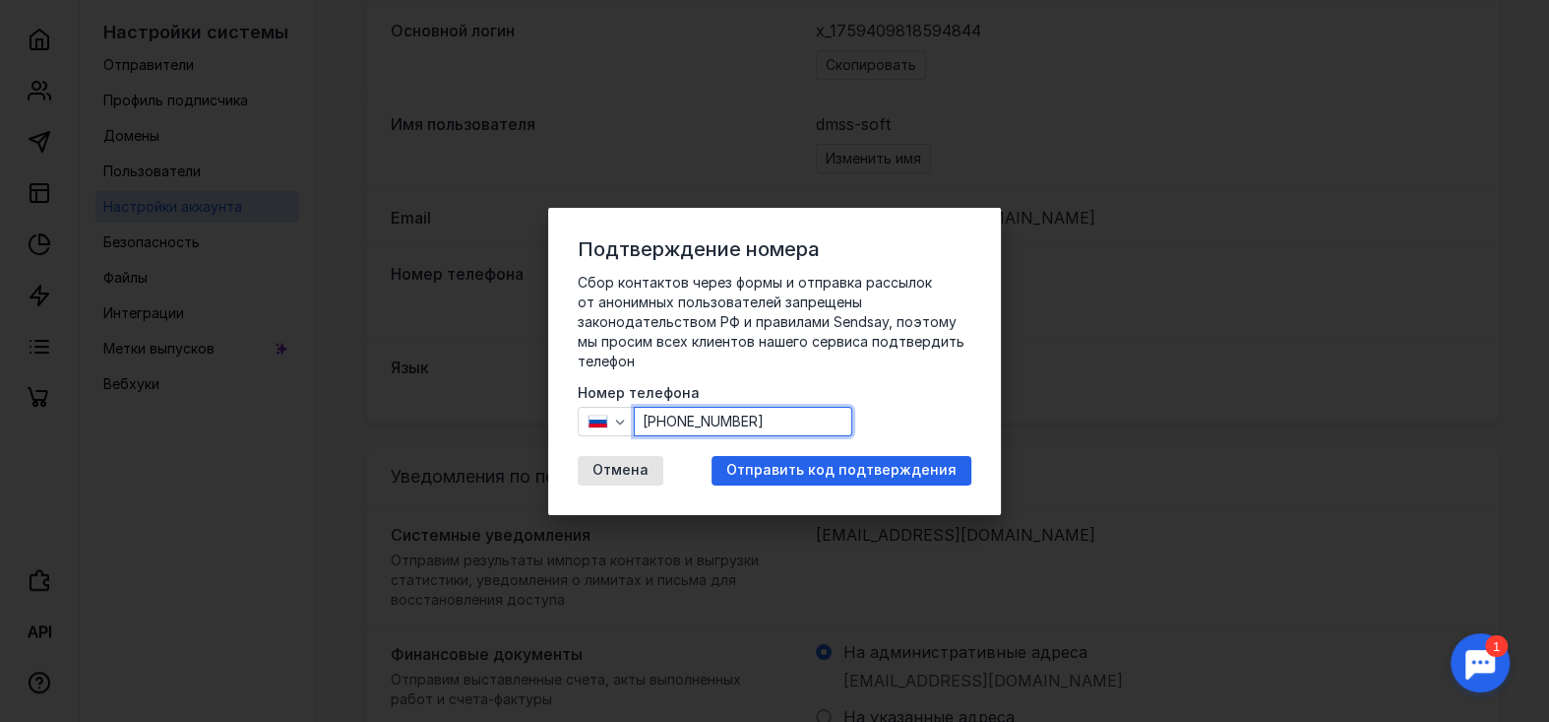
click at [611, 438] on div "Сбор контактов через формы и отправка рассылок от анонимных пользователей запре…" at bounding box center [775, 379] width 394 height 213
paste input "90 023 305-37"
click at [651, 424] on input "[PHONE_NUMBER]" at bounding box center [743, 422] width 217 height 28
type input "[PHONE_NUMBER]"
click at [765, 462] on span "Отправить код подтверждения" at bounding box center [841, 470] width 230 height 17
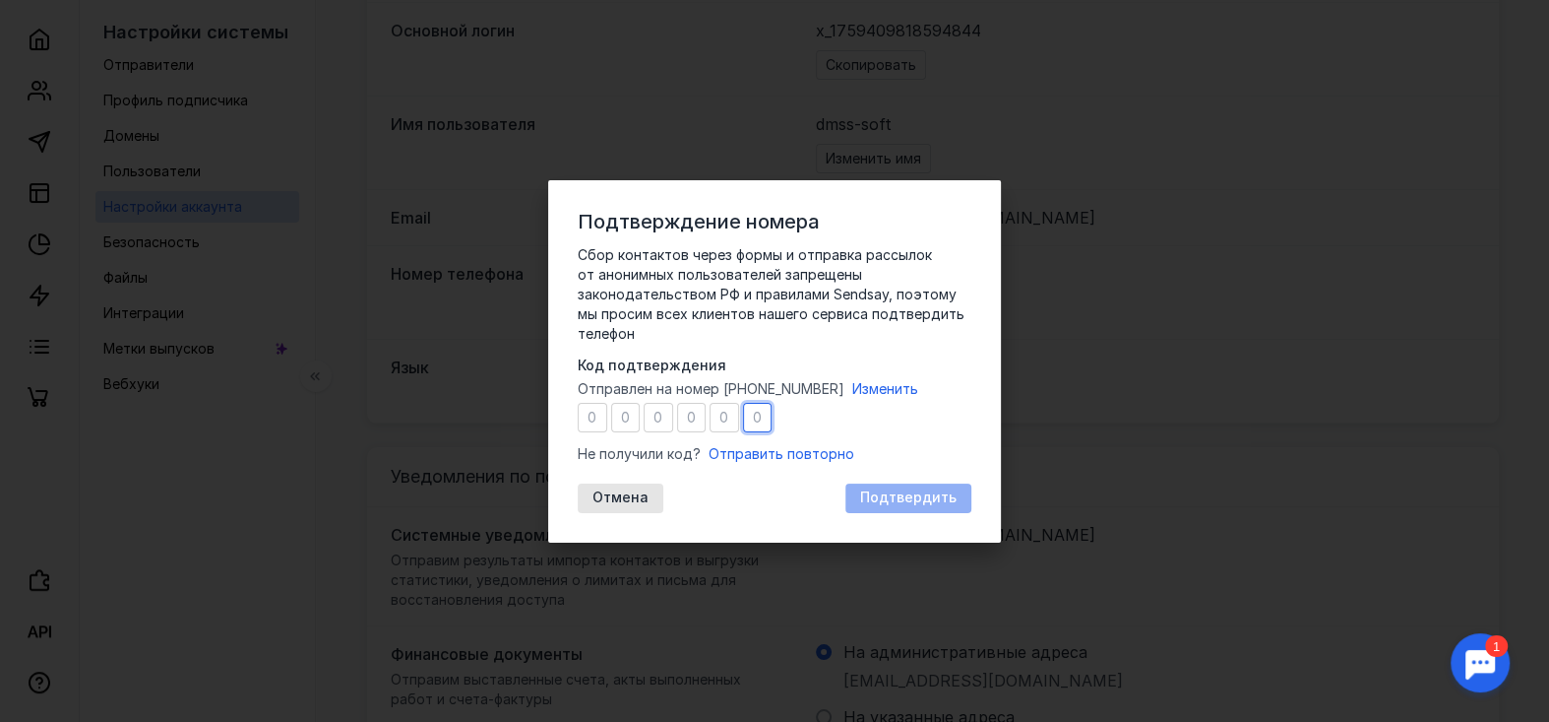
type input "4"
type input "8"
type input "5"
type input "2"
type input "0"
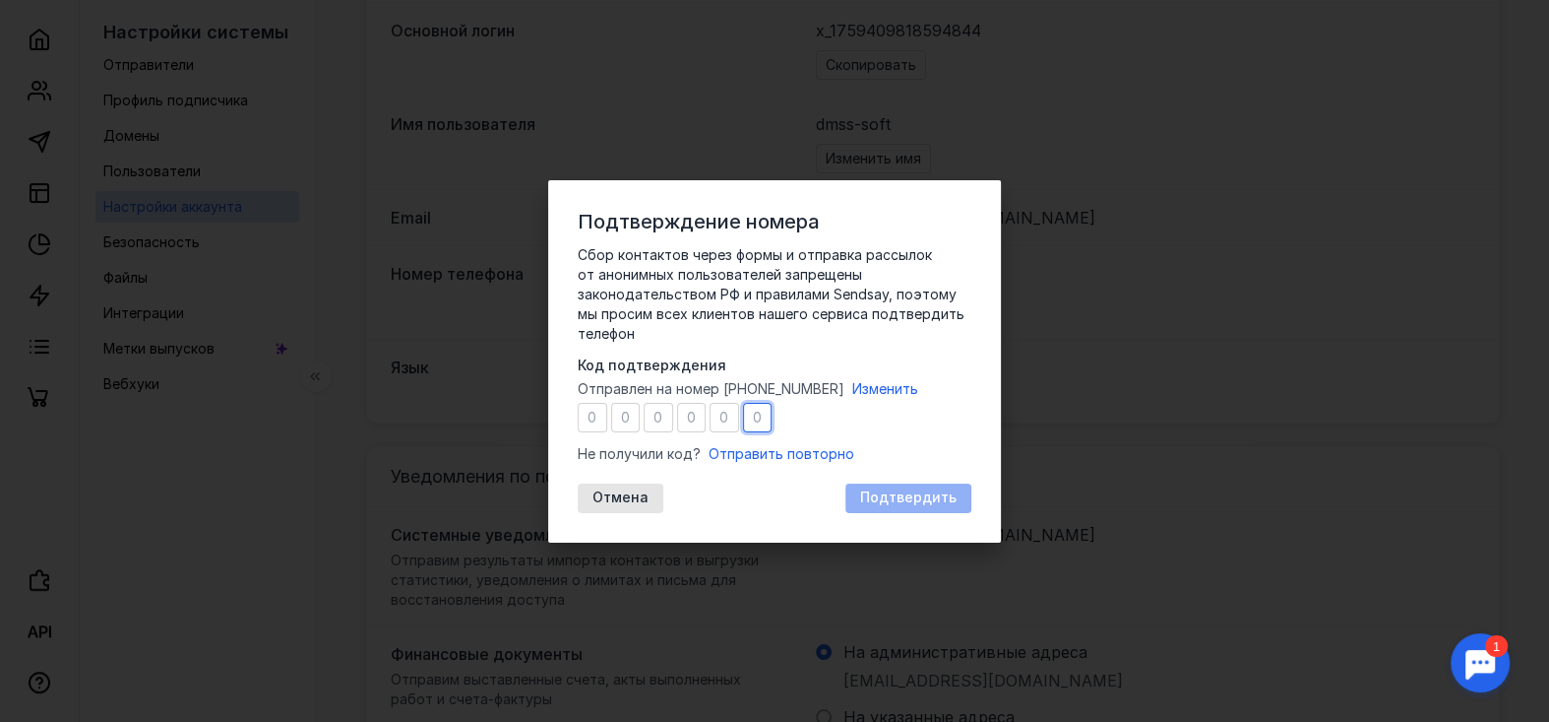
type input "1"
click at [911, 496] on span "Подтвердить" at bounding box center [908, 497] width 96 height 17
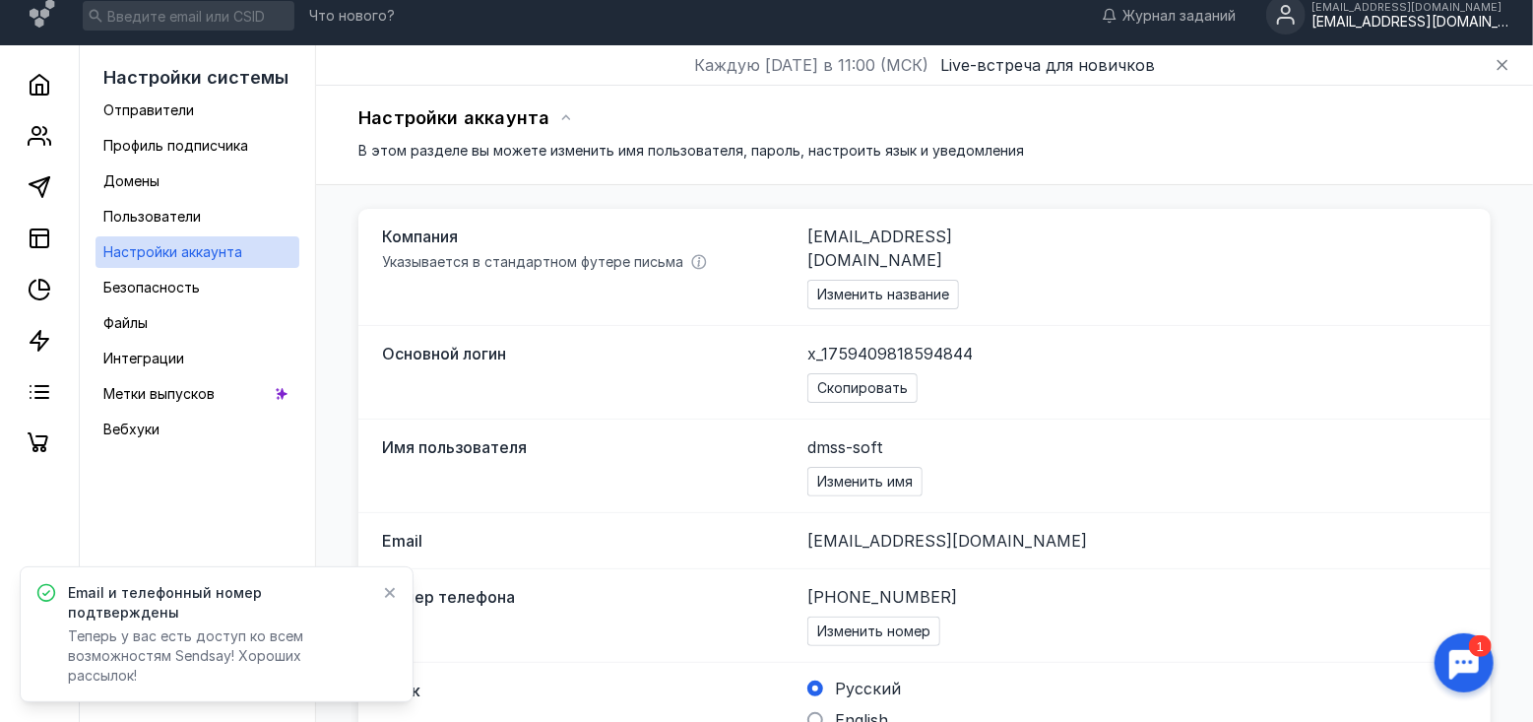
scroll to position [0, 0]
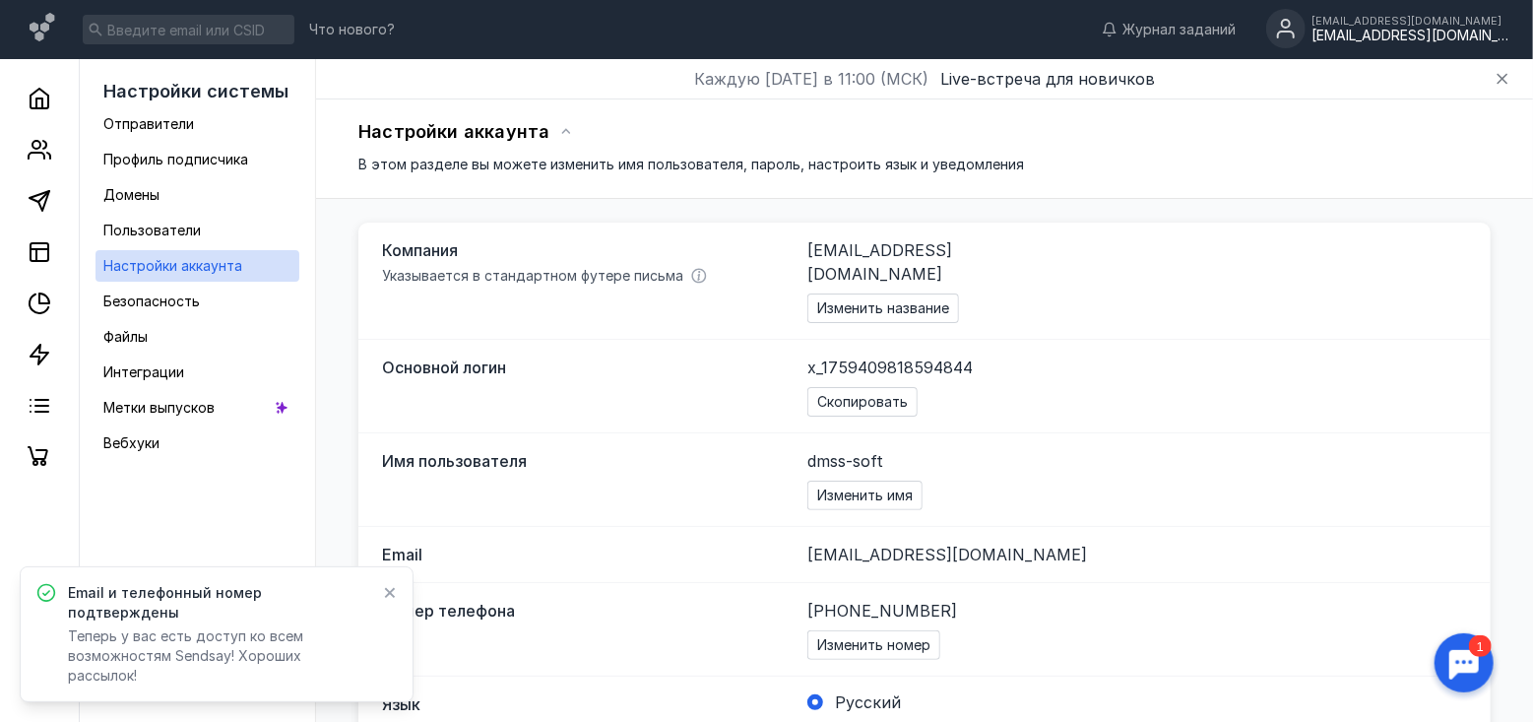
click at [1459, 677] on div at bounding box center [1463, 662] width 61 height 61
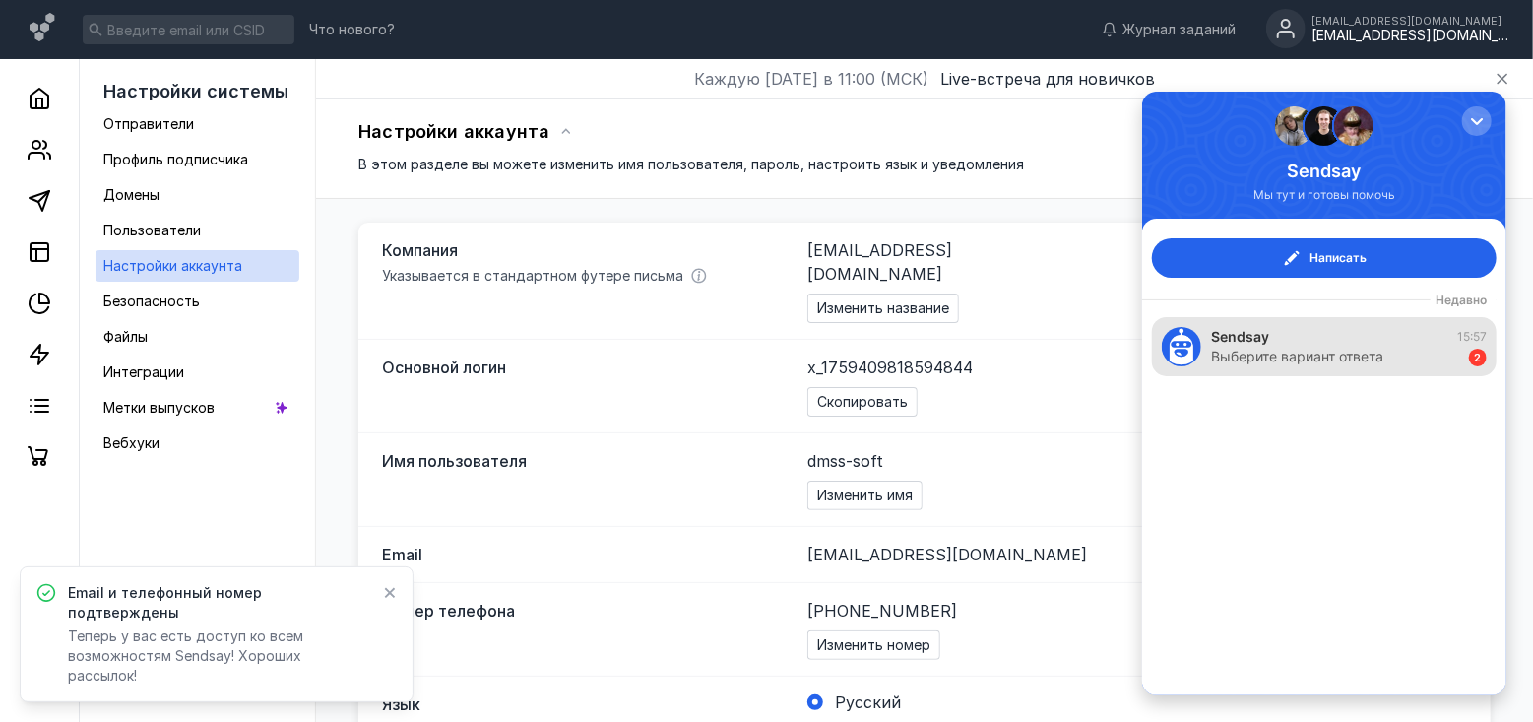
click at [1306, 357] on div "Выберите вариант ответа" at bounding box center [1296, 356] width 172 height 20
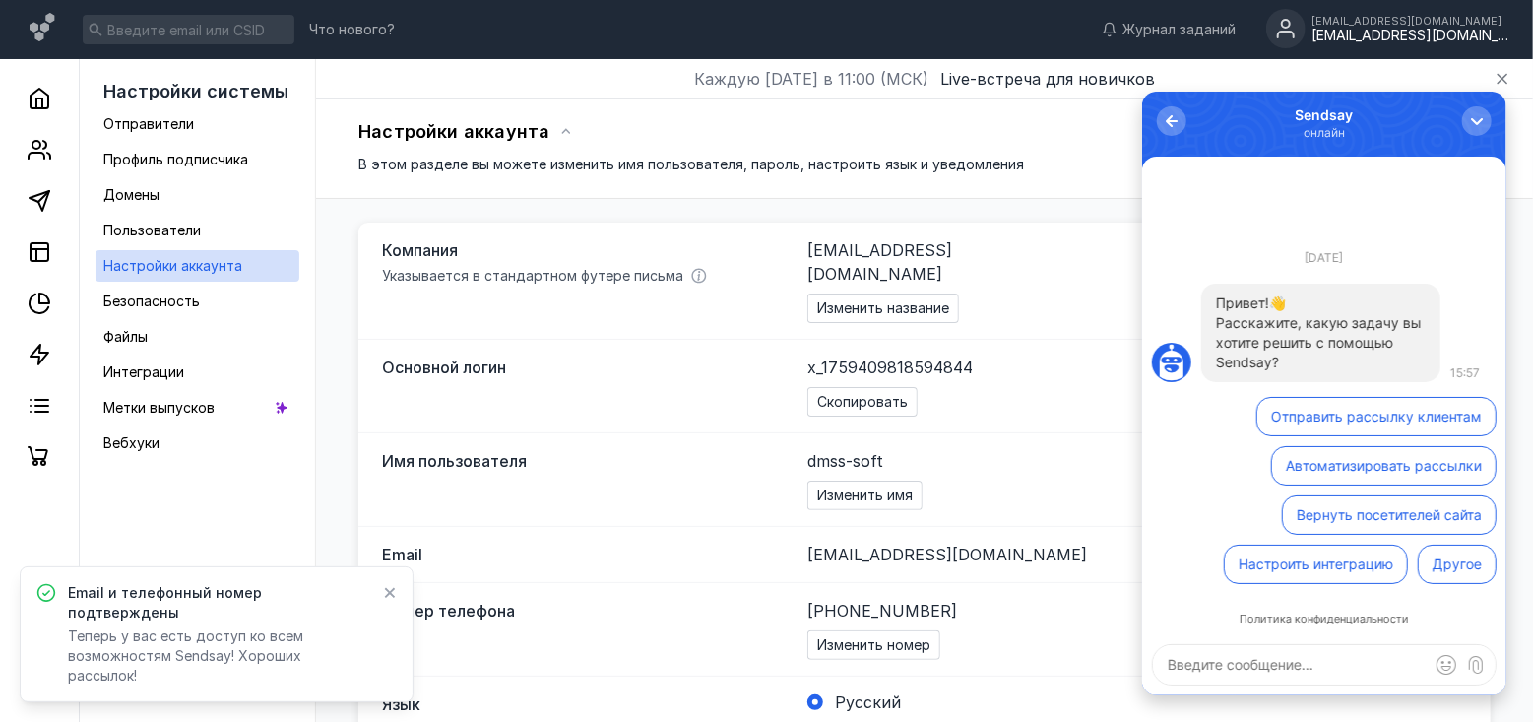
click at [1343, 415] on button "Отправить рассылку клиентам" at bounding box center [1375, 415] width 240 height 39
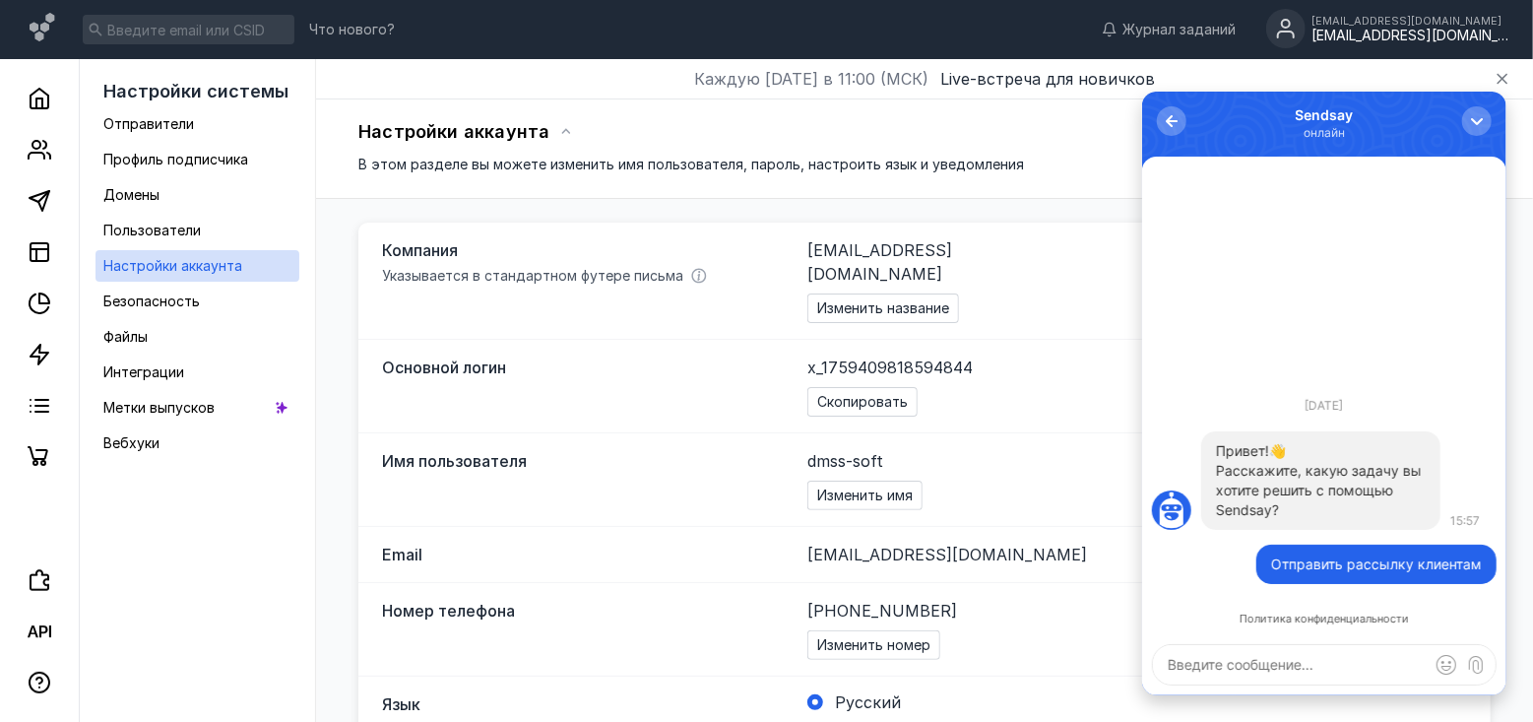
click at [1294, 654] on textarea at bounding box center [1323, 663] width 343 height 39
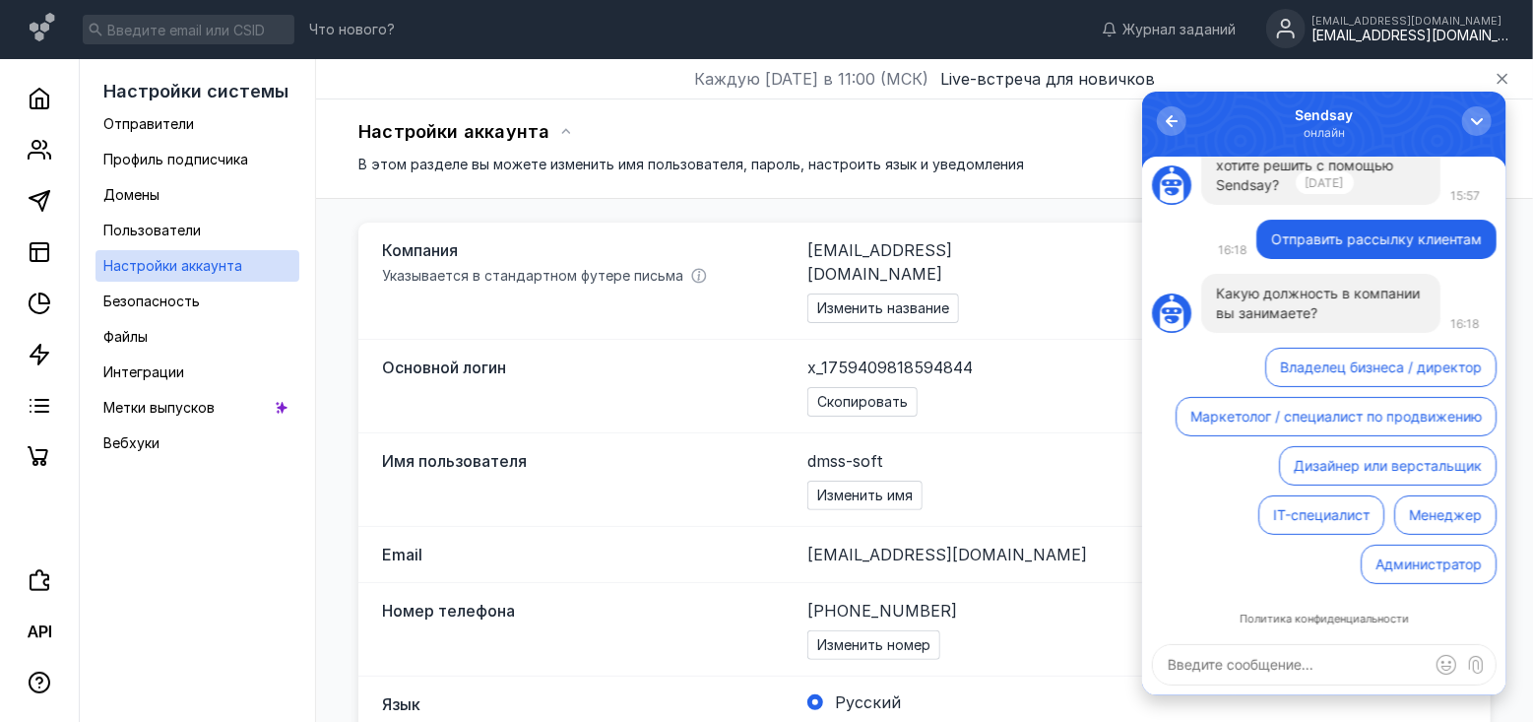
click at [1426, 559] on button "Администратор" at bounding box center [1427, 562] width 136 height 39
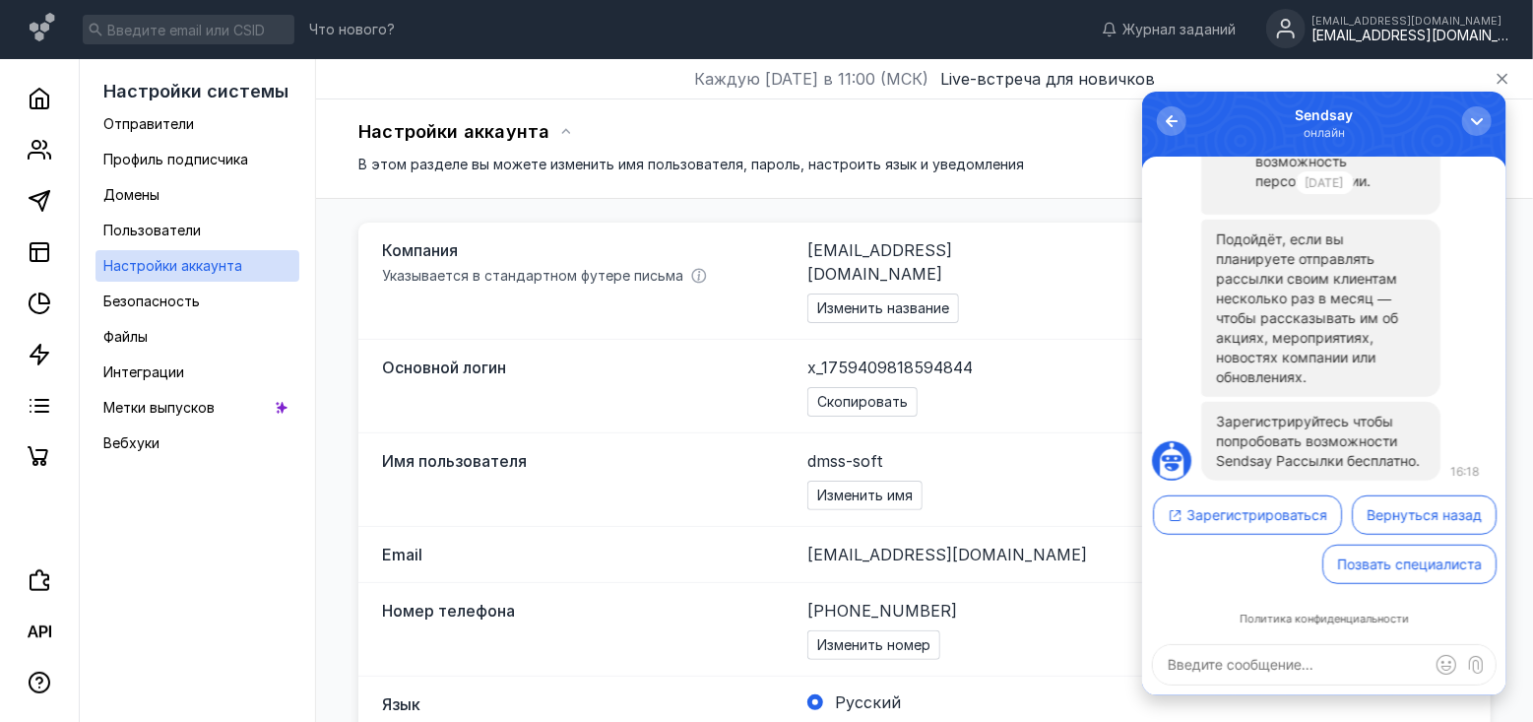
click at [1375, 573] on button "Позвать специалиста" at bounding box center [1408, 562] width 174 height 39
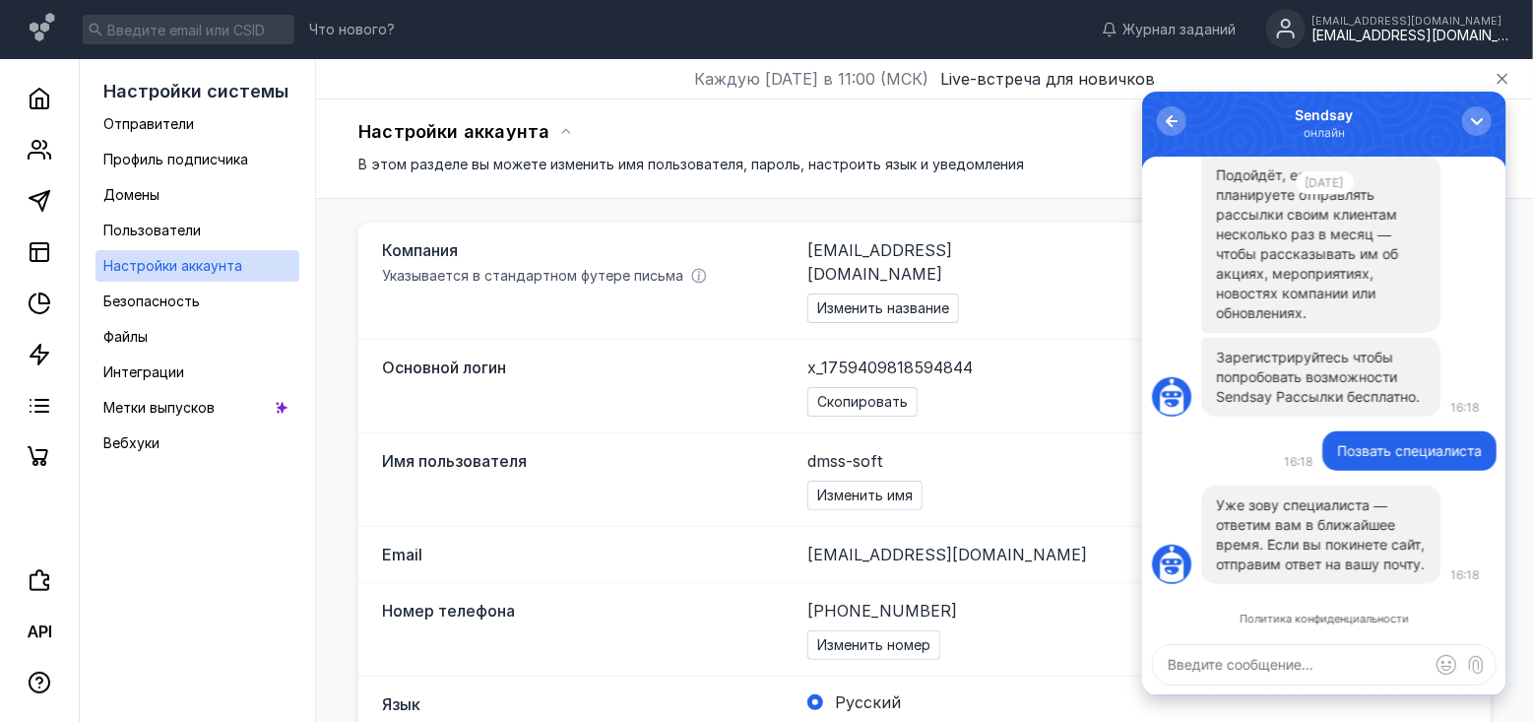
click at [1223, 654] on textarea at bounding box center [1323, 663] width 343 height 39
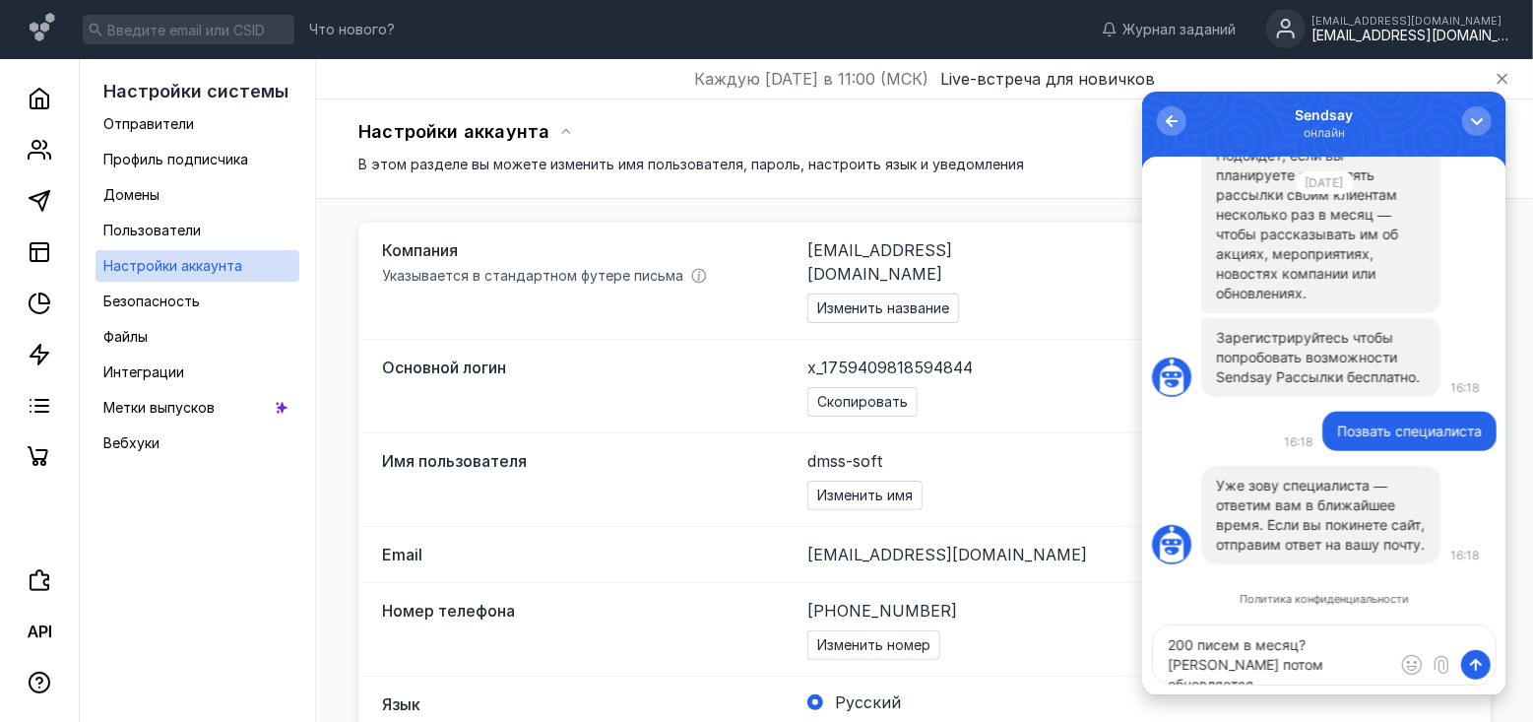
type textarea "200 писем в месяц? [PERSON_NAME] потом обновляется?"
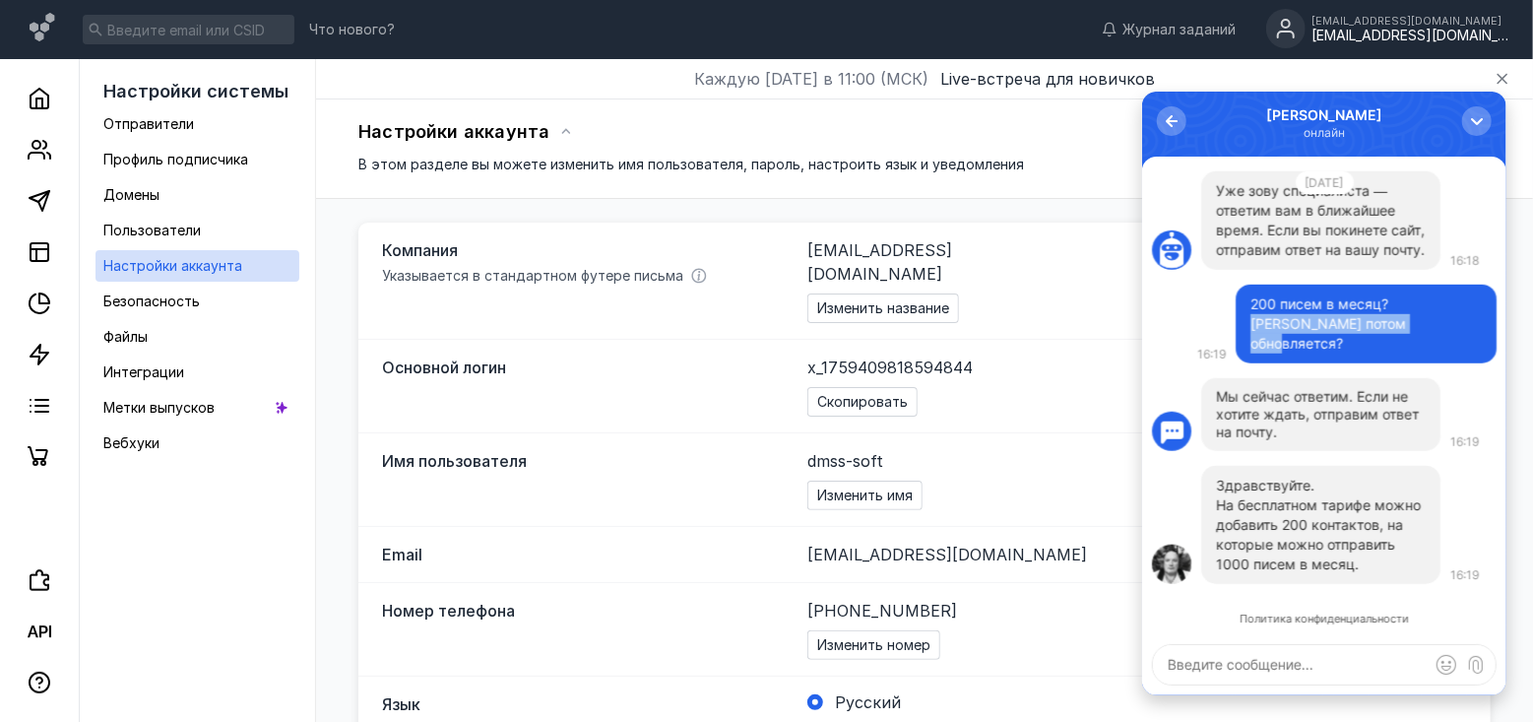
drag, startPoint x: 1363, startPoint y: 339, endPoint x: 1379, endPoint y: 321, distance: 23.7
click at [1379, 321] on div "200 писем в месяц? [PERSON_NAME] потом обновляется?" at bounding box center [1364, 322] width 231 height 59
copy div "лимит потом обновляется?"
click at [1270, 664] on textarea at bounding box center [1323, 663] width 343 height 39
paste textarea "лимит потом обновляется?"
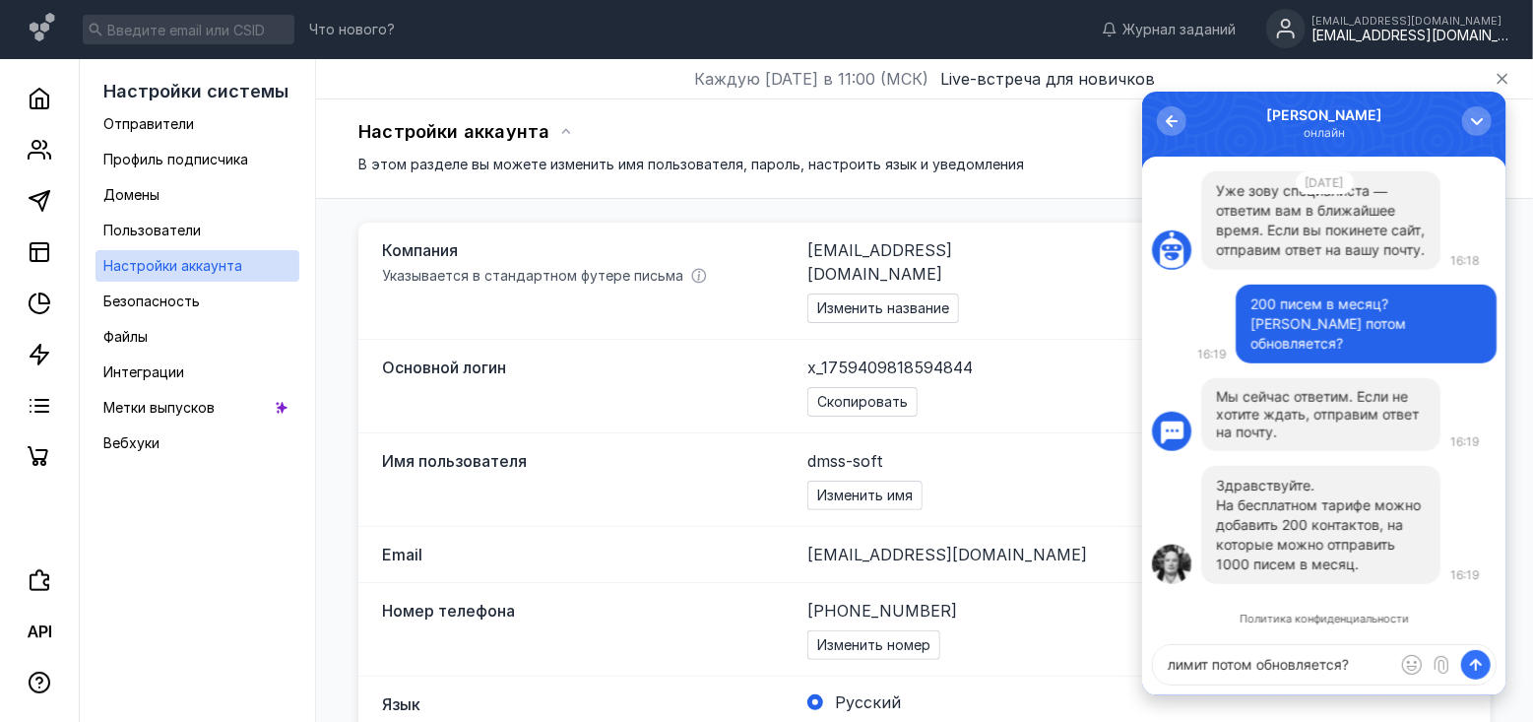
type textarea "лимит потом обновляется?"
click at [1465, 671] on span "submit" at bounding box center [1475, 664] width 20 height 20
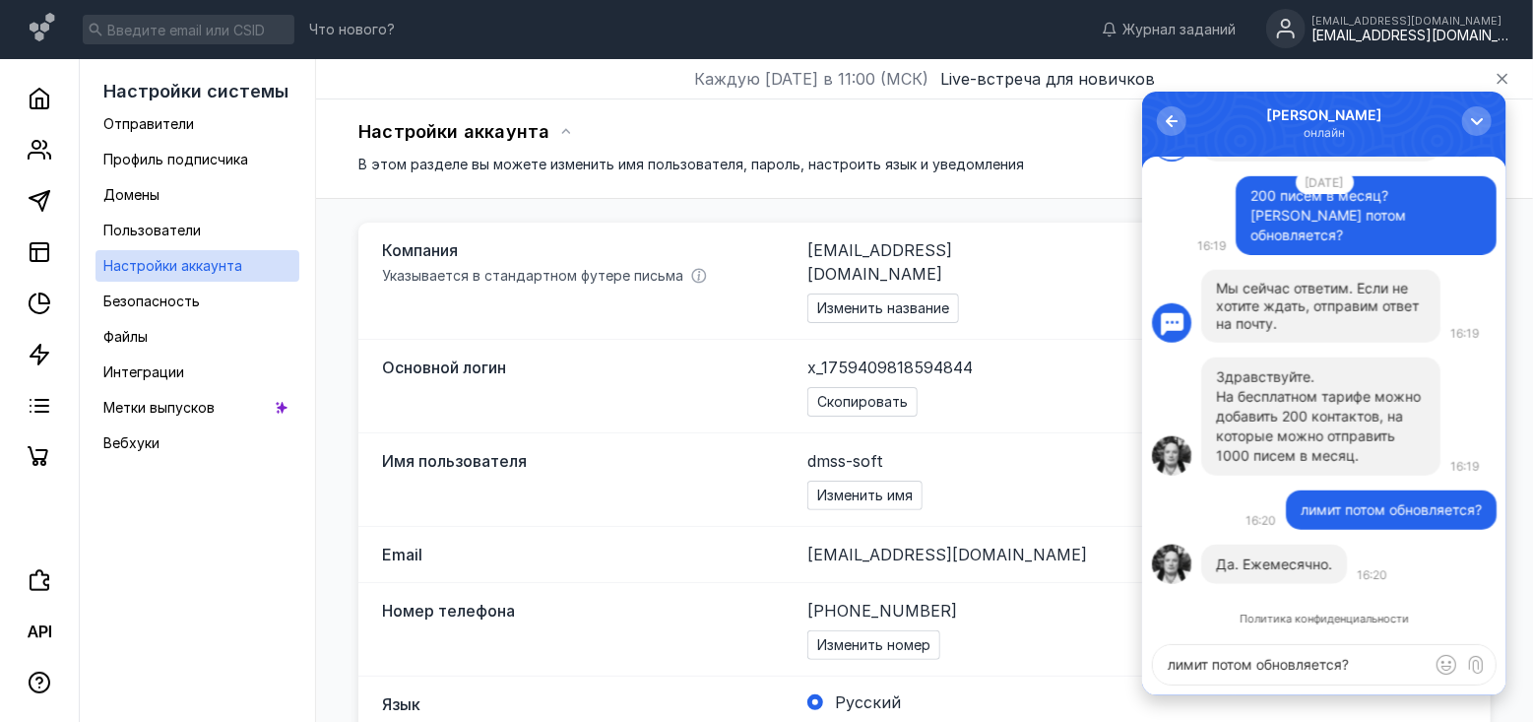
click at [1266, 667] on textarea "лимит потом обновляется?" at bounding box center [1323, 663] width 343 height 39
paste textarea "API и SMTP"
type textarea "есть API и SMTP ?"
click at [1478, 654] on span "submit" at bounding box center [1475, 664] width 20 height 20
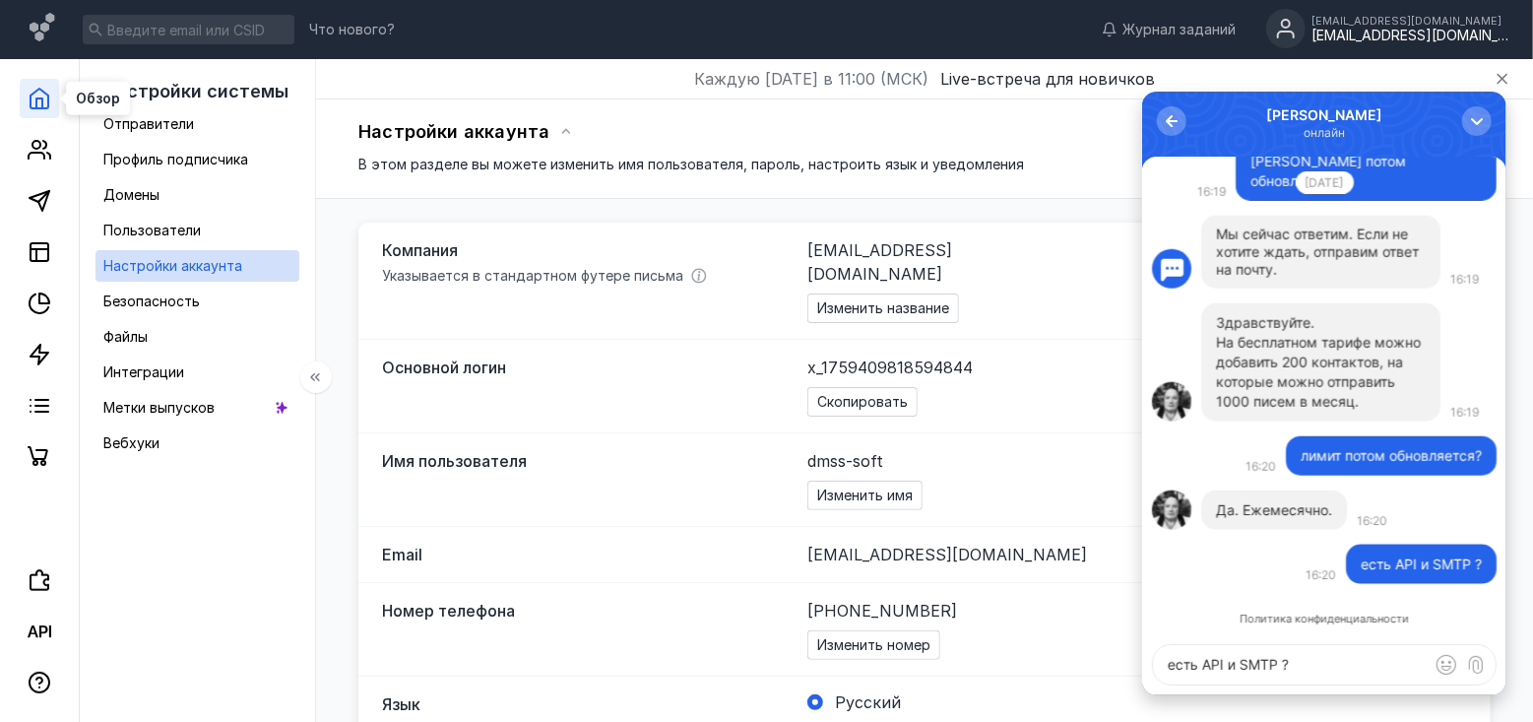
click at [39, 98] on polyline at bounding box center [39, 103] width 6 height 10
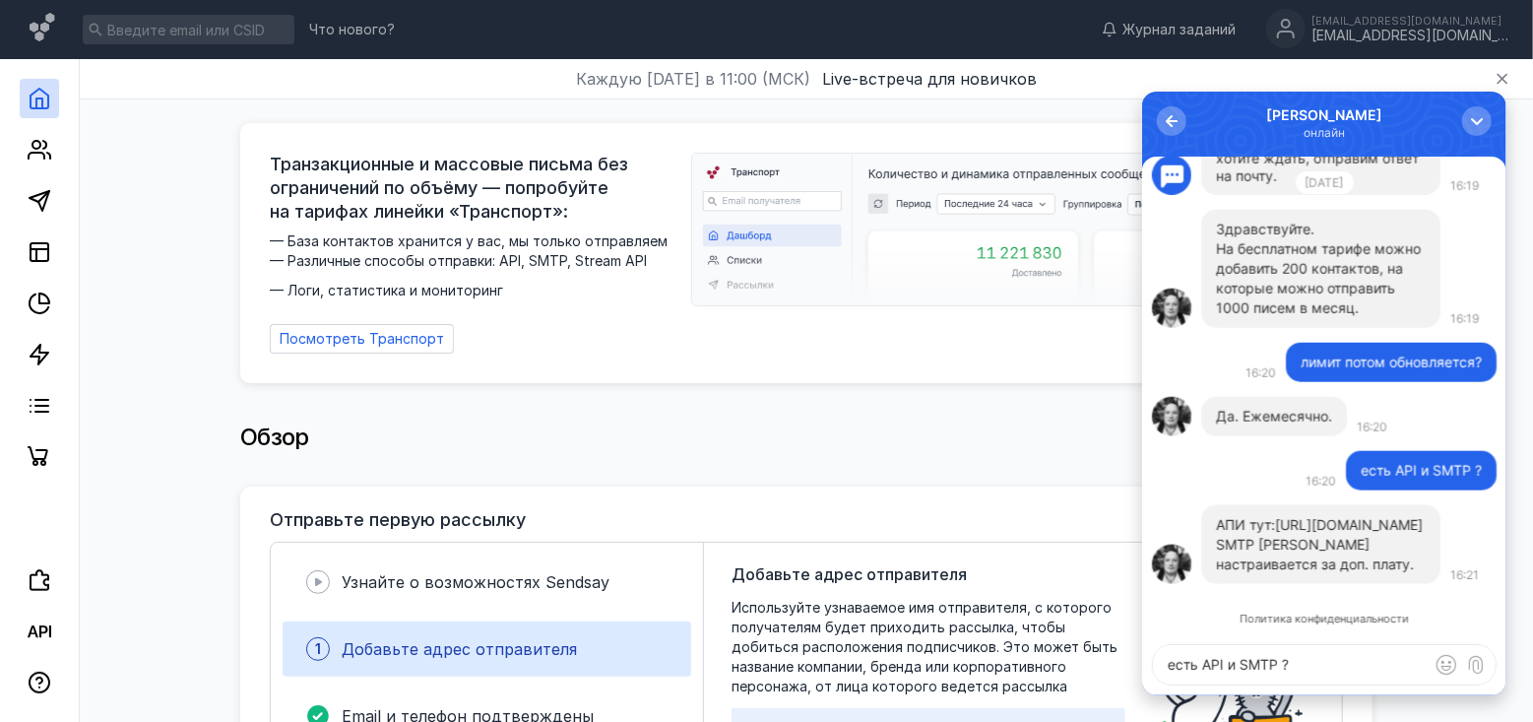
click at [1274, 523] on link "[URL][DOMAIN_NAME]" at bounding box center [1348, 523] width 148 height 17
click at [1467, 119] on div "button" at bounding box center [1476, 120] width 20 height 20
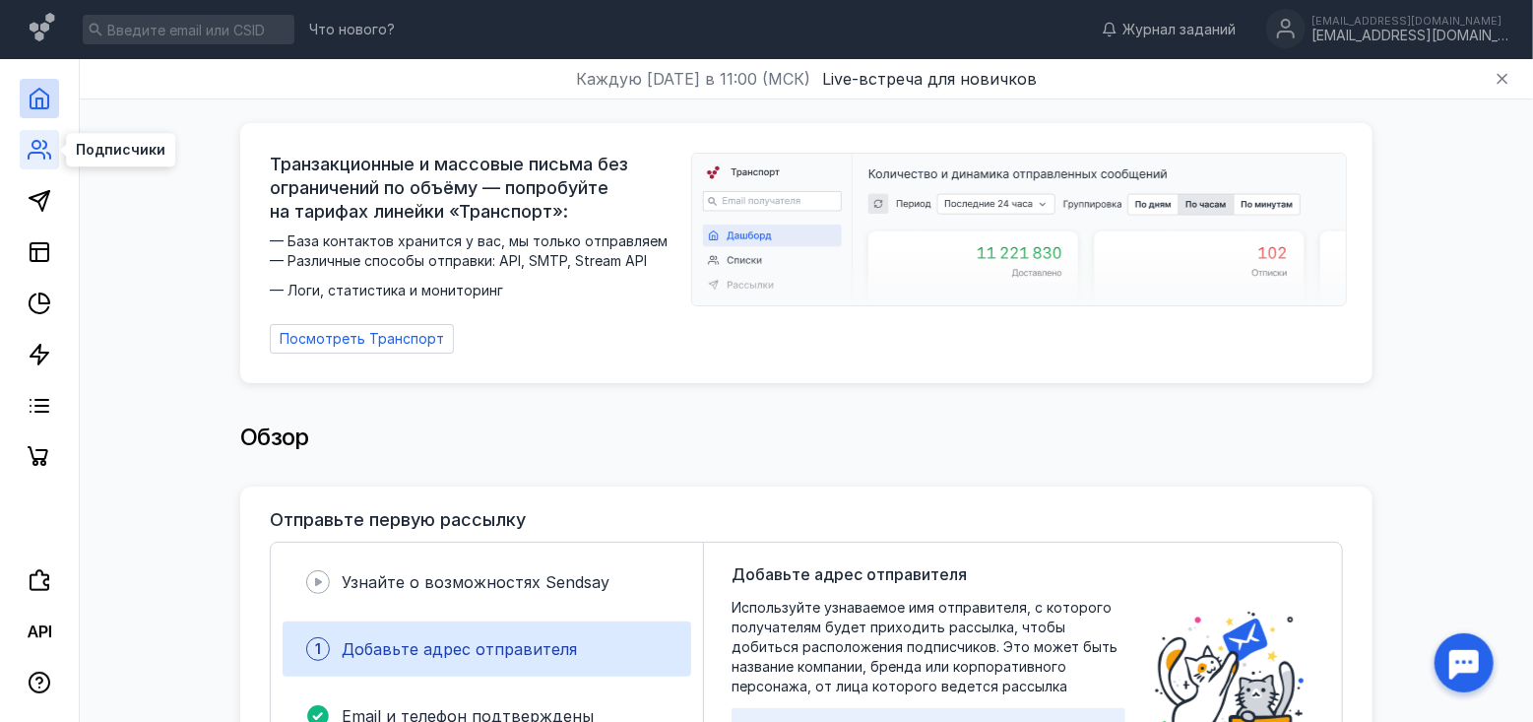
click at [35, 151] on icon at bounding box center [40, 150] width 24 height 24
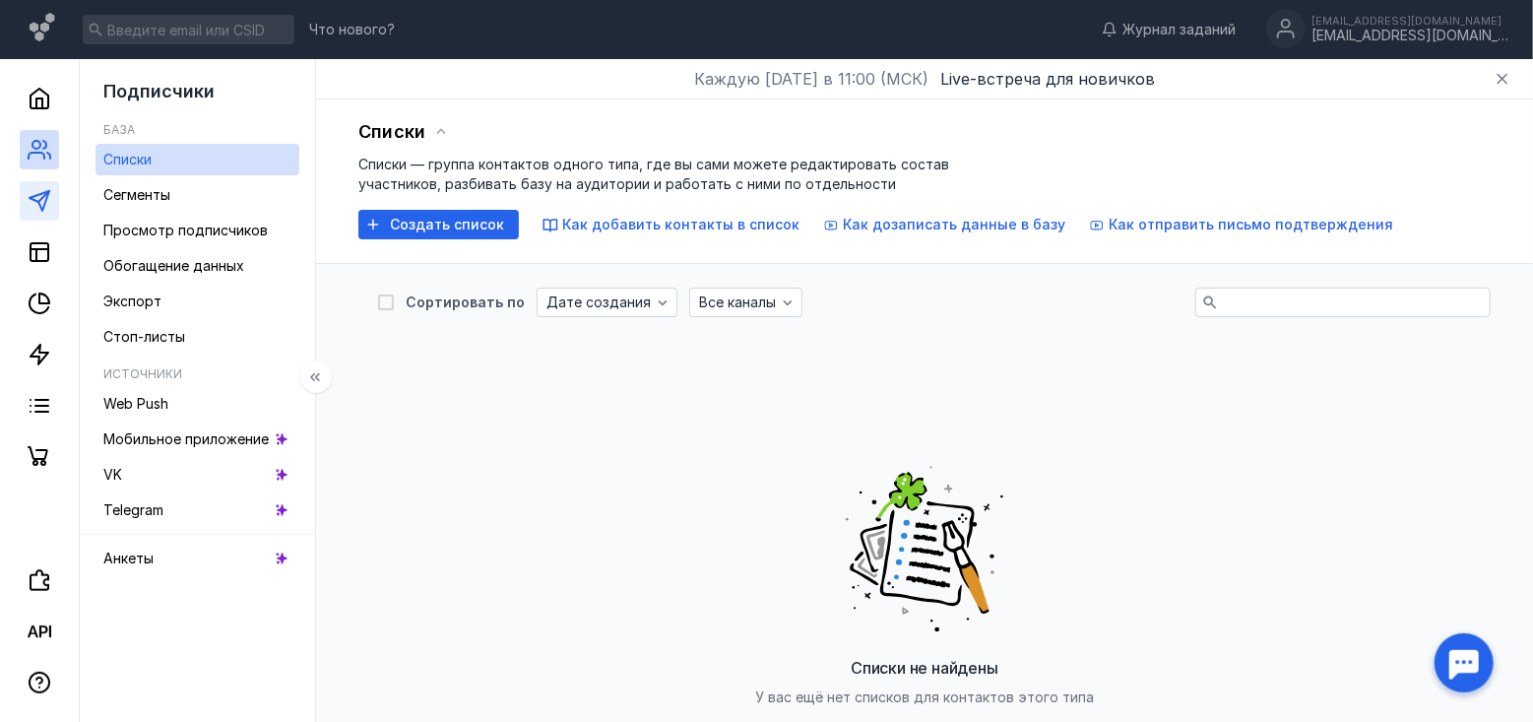
click at [58, 203] on link at bounding box center [39, 200] width 39 height 39
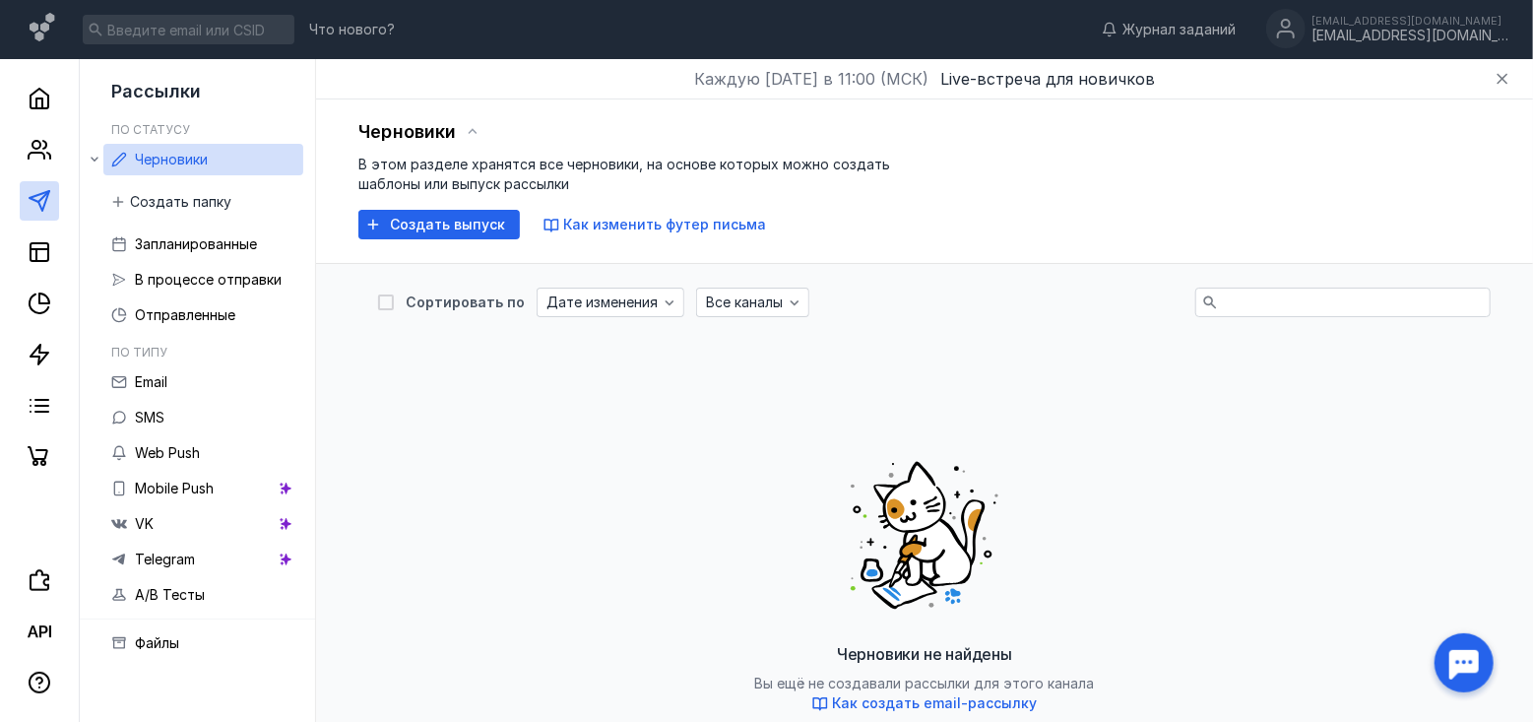
click at [1455, 661] on div at bounding box center [1463, 662] width 61 height 61
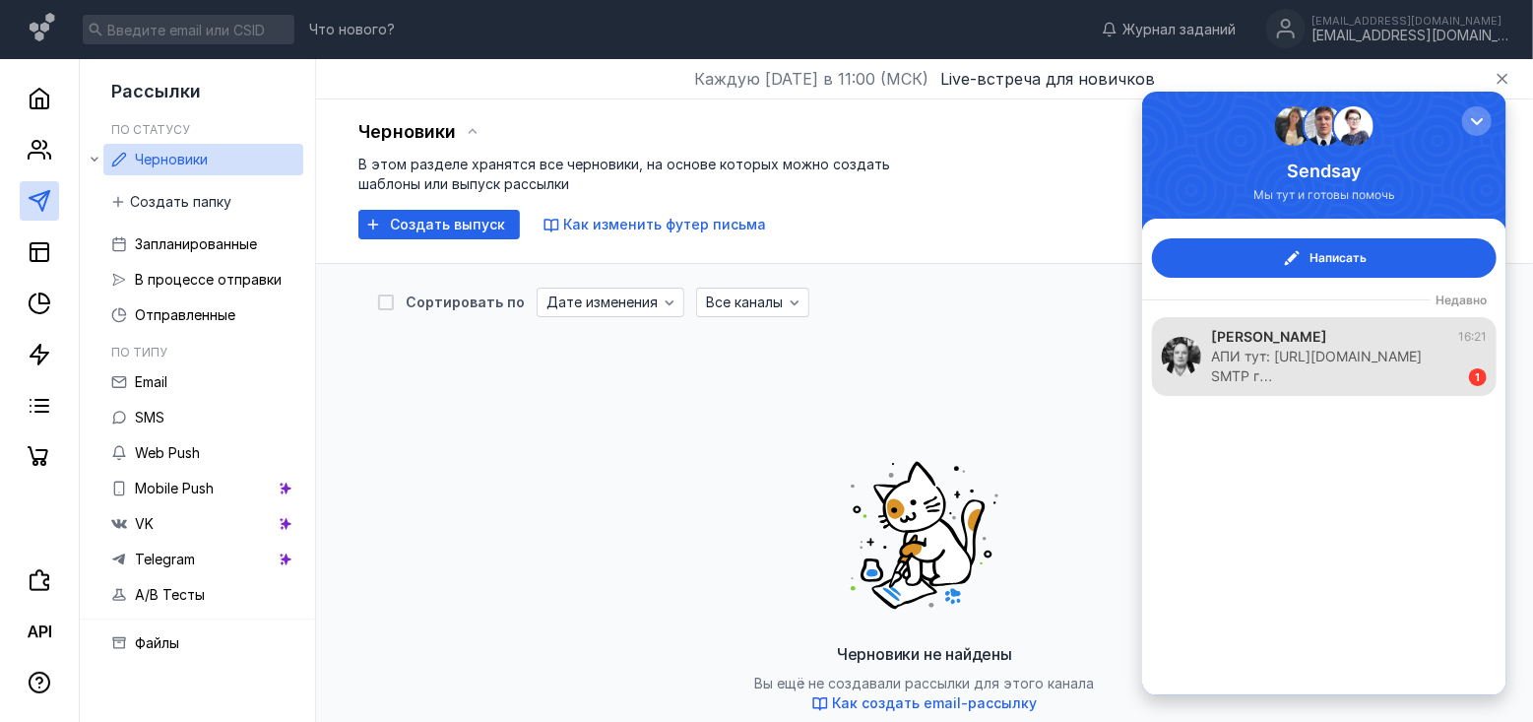
click at [1257, 361] on div "АПИ тут: [URL][DOMAIN_NAME] SMTP г…" at bounding box center [1329, 365] width 238 height 39
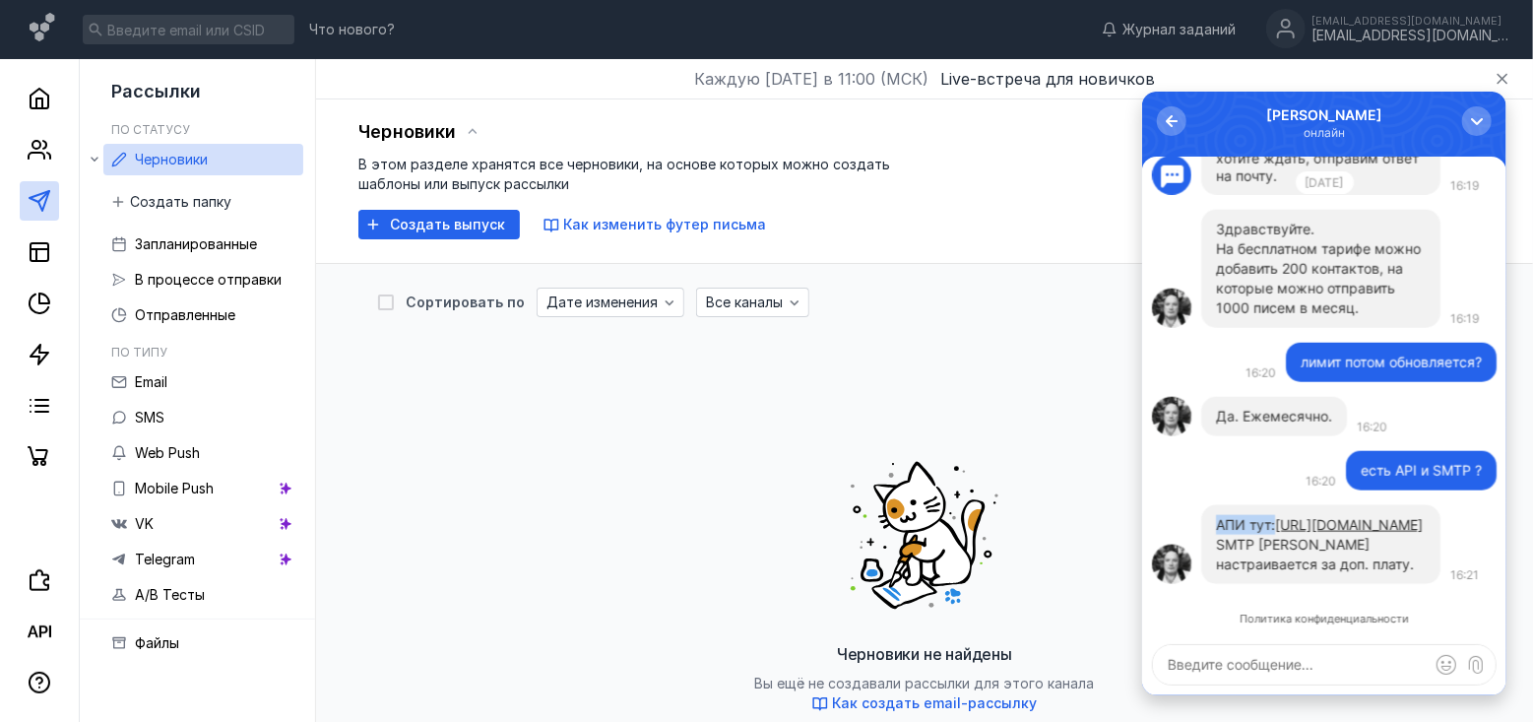
drag, startPoint x: 1283, startPoint y: 500, endPoint x: 1198, endPoint y: 507, distance: 84.9
click at [1198, 507] on div "АПИ тут: [URL][DOMAIN_NAME] SMTP [PERSON_NAME] настраивается за доп. плату. 16:…" at bounding box center [1323, 543] width 345 height 79
copy p "АПИ тут:"
drag, startPoint x: 1218, startPoint y: 674, endPoint x: 1238, endPoint y: 693, distance: 27.9
click at [1217, 674] on textarea at bounding box center [1323, 663] width 343 height 39
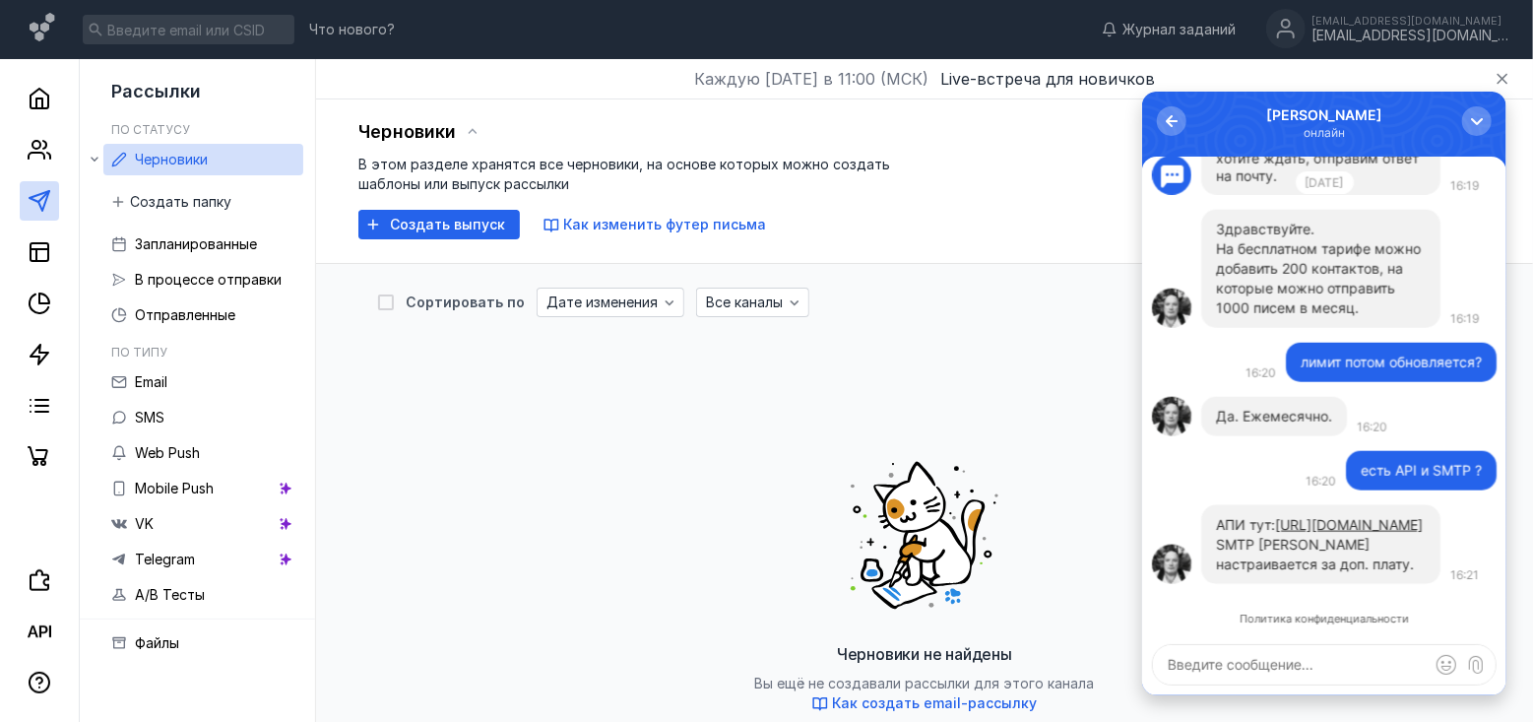
paste textarea "АПИ тут:"
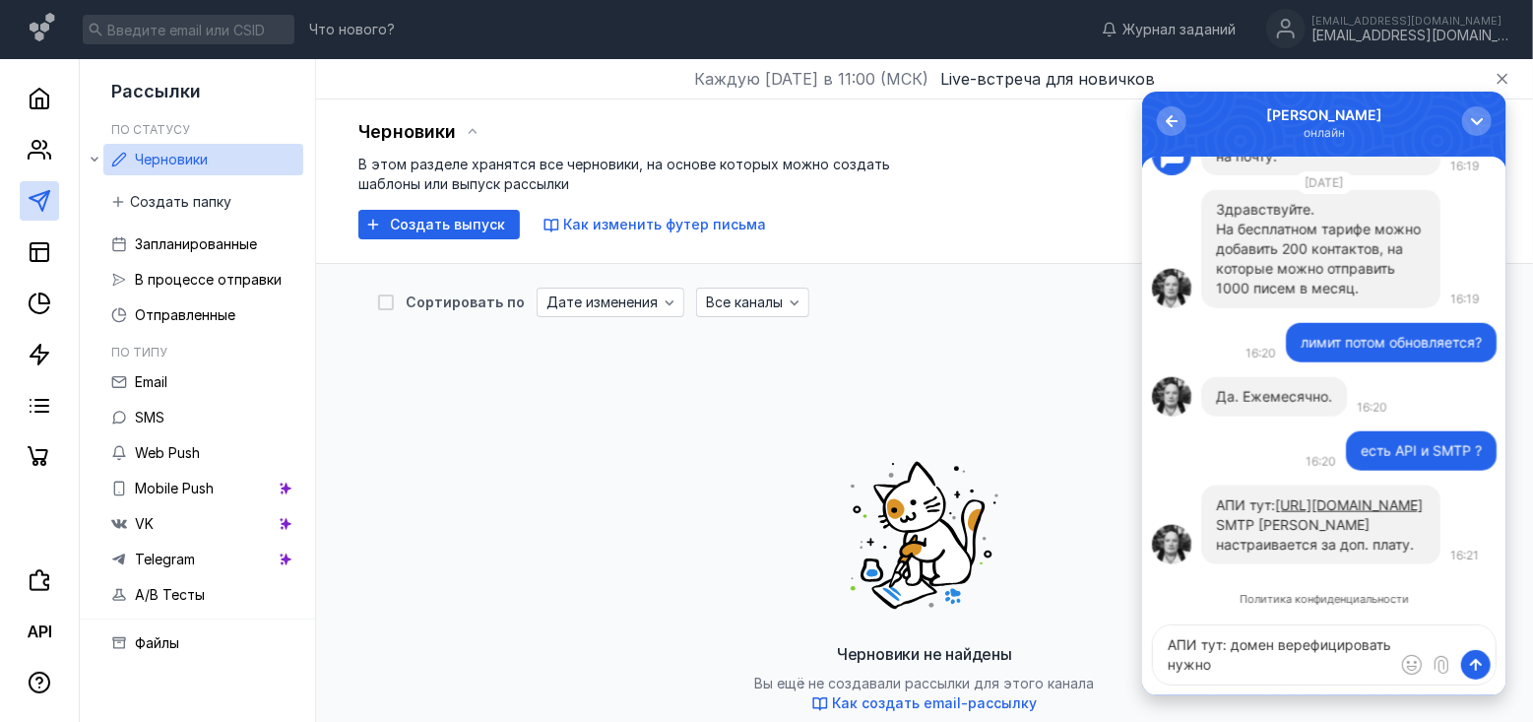
type textarea "АПИ тут: домен верефицировать нужно?"
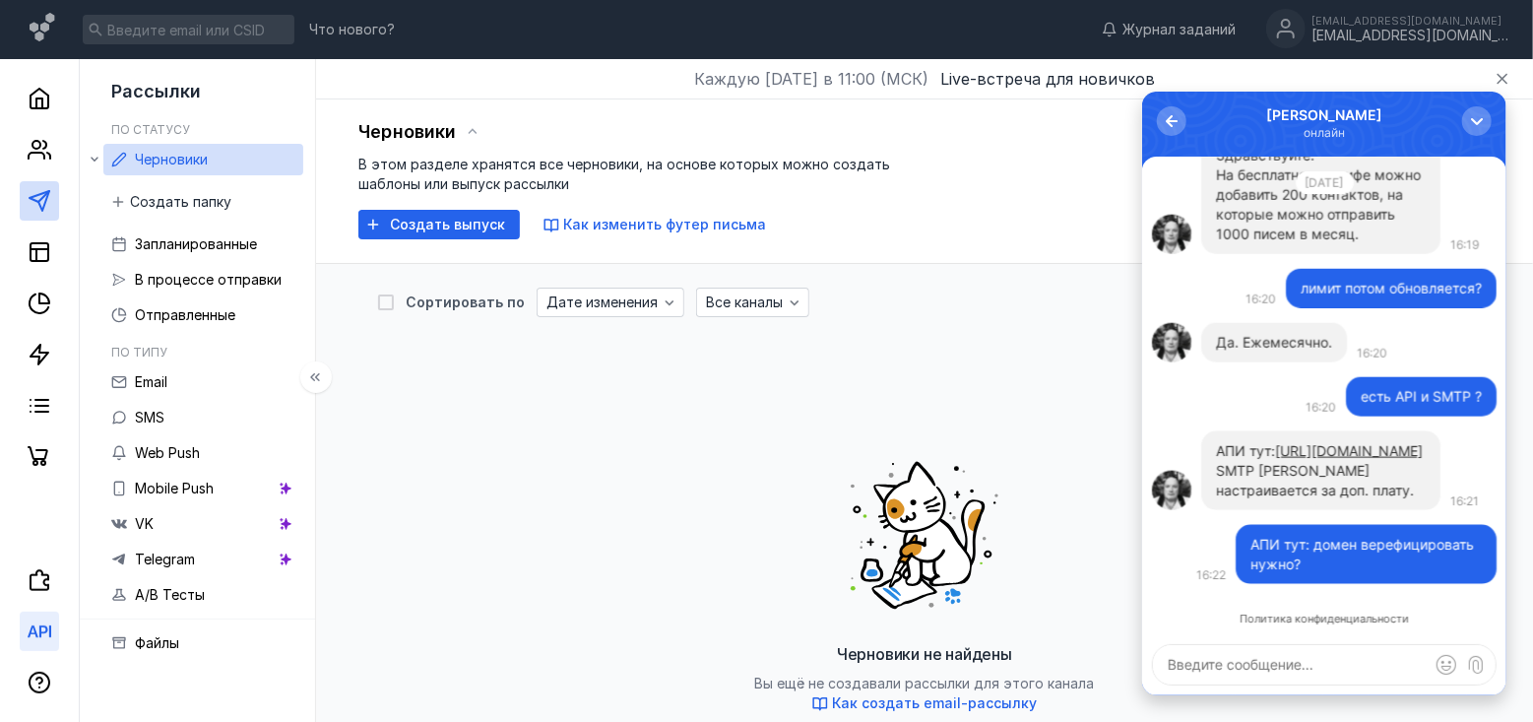
click at [43, 627] on icon at bounding box center [40, 631] width 24 height 24
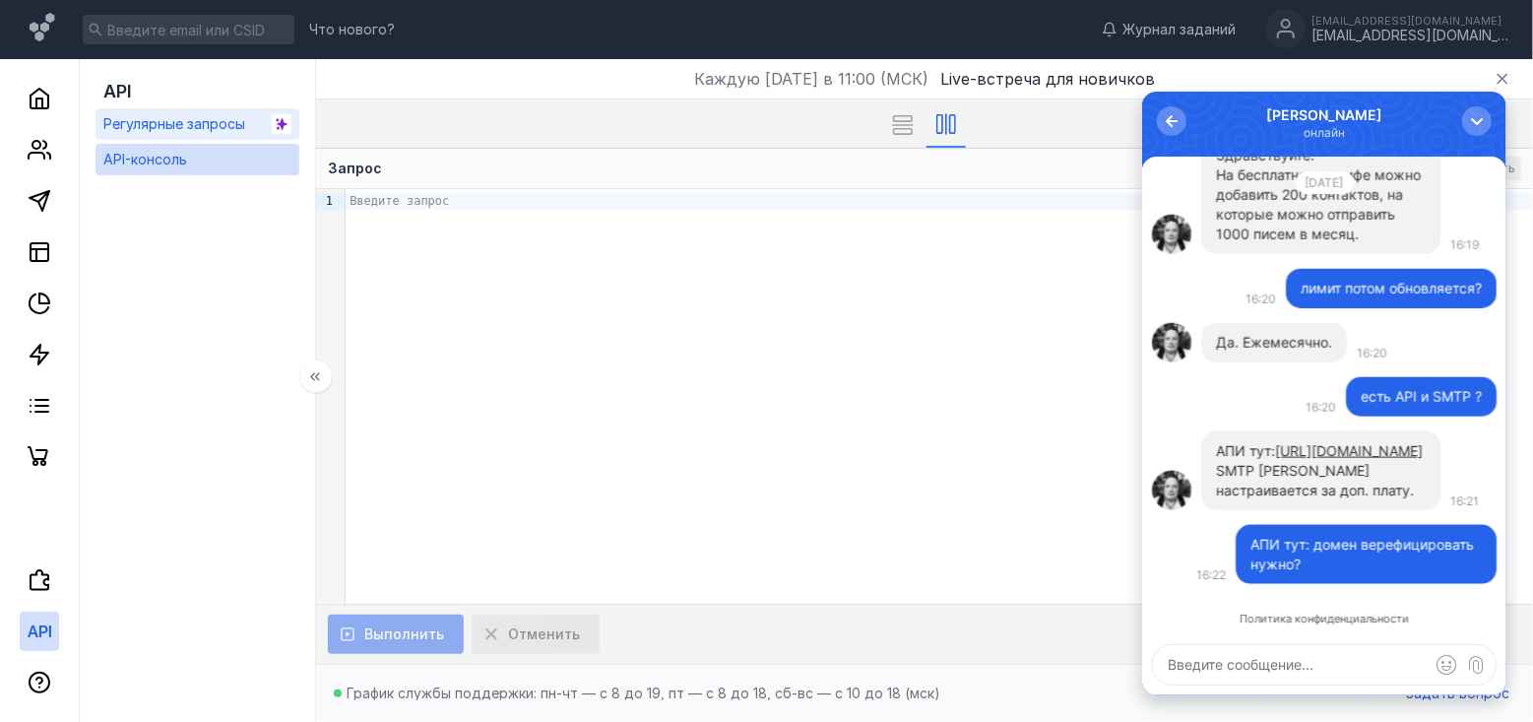
click at [196, 126] on span "Регулярные запросы" at bounding box center [174, 123] width 142 height 17
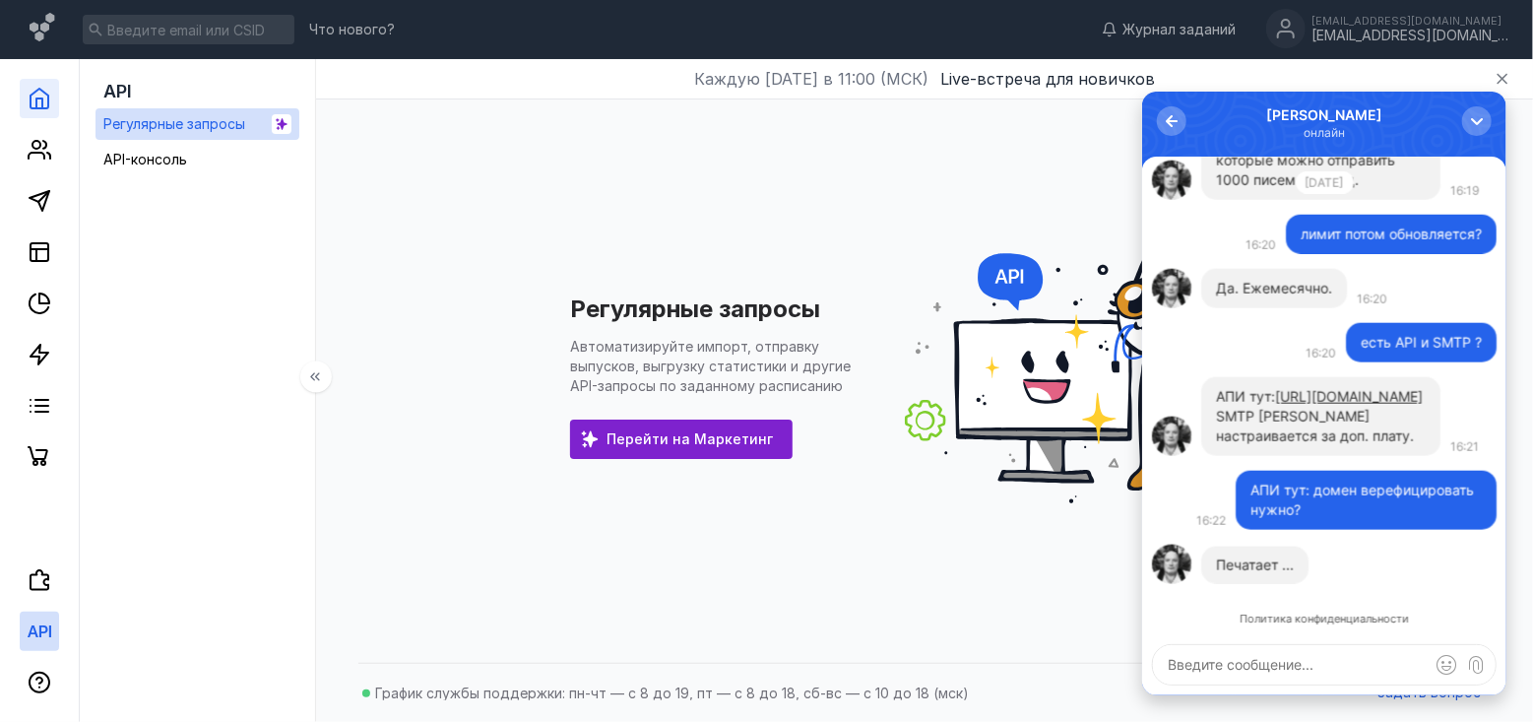
click at [46, 107] on icon at bounding box center [40, 99] width 18 height 20
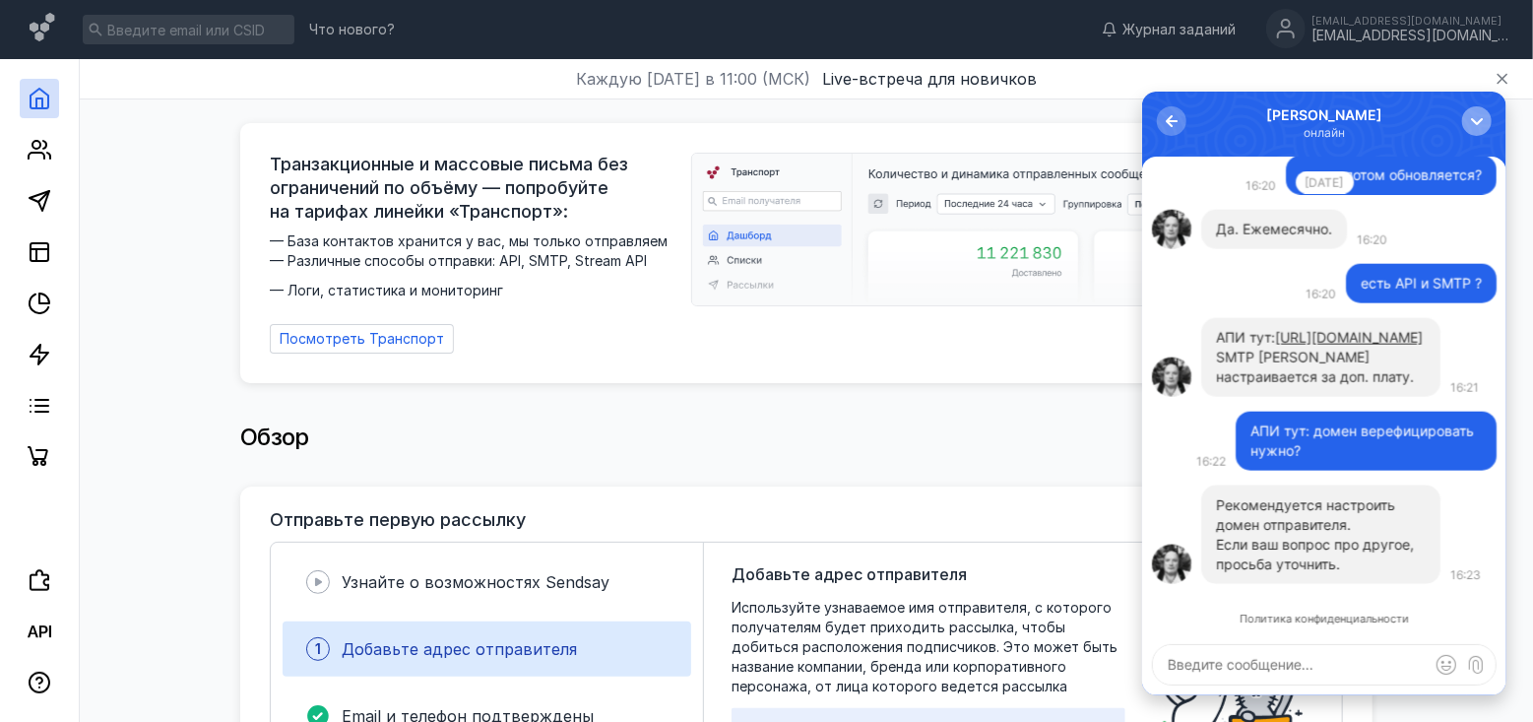
click at [1467, 120] on div "button" at bounding box center [1476, 120] width 20 height 20
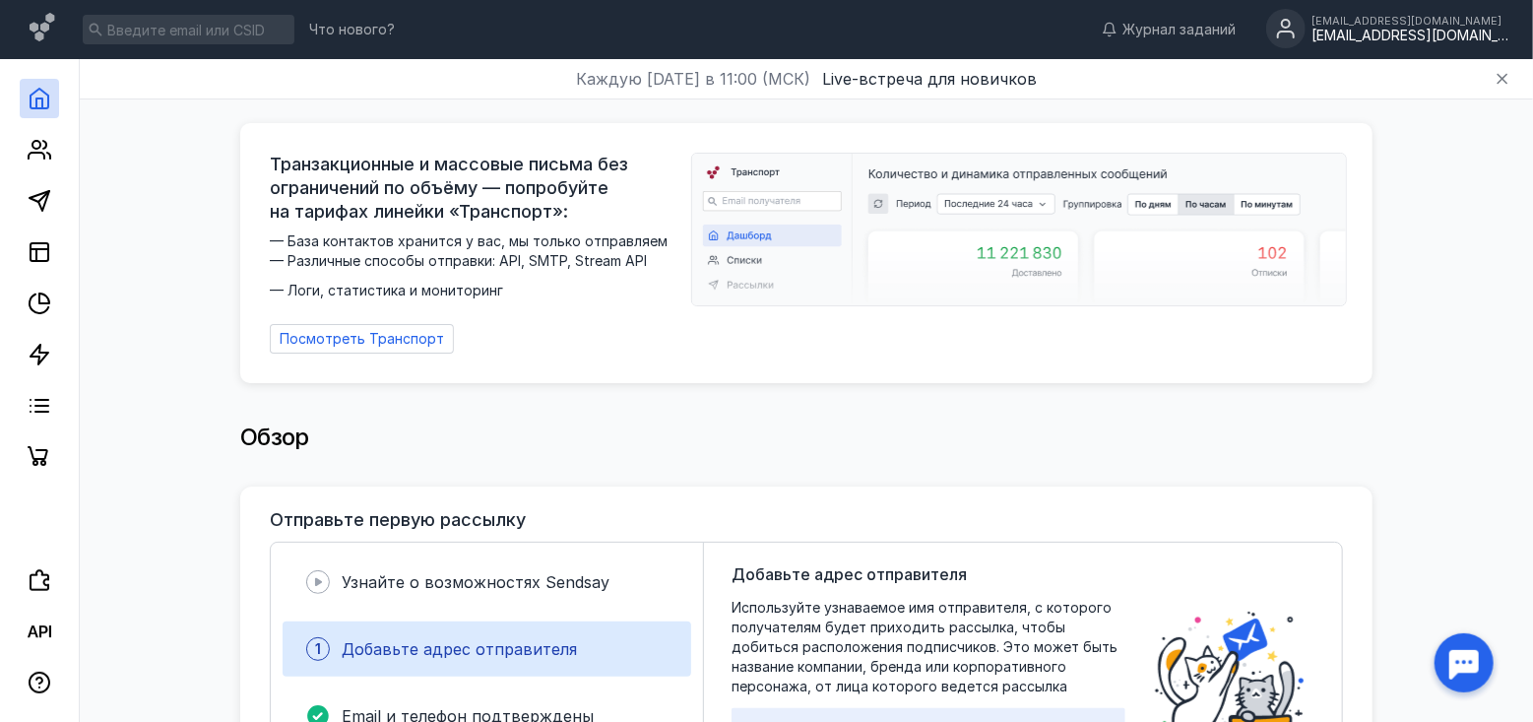
click at [1435, 37] on div "[EMAIL_ADDRESS][DOMAIN_NAME]" at bounding box center [1409, 36] width 197 height 17
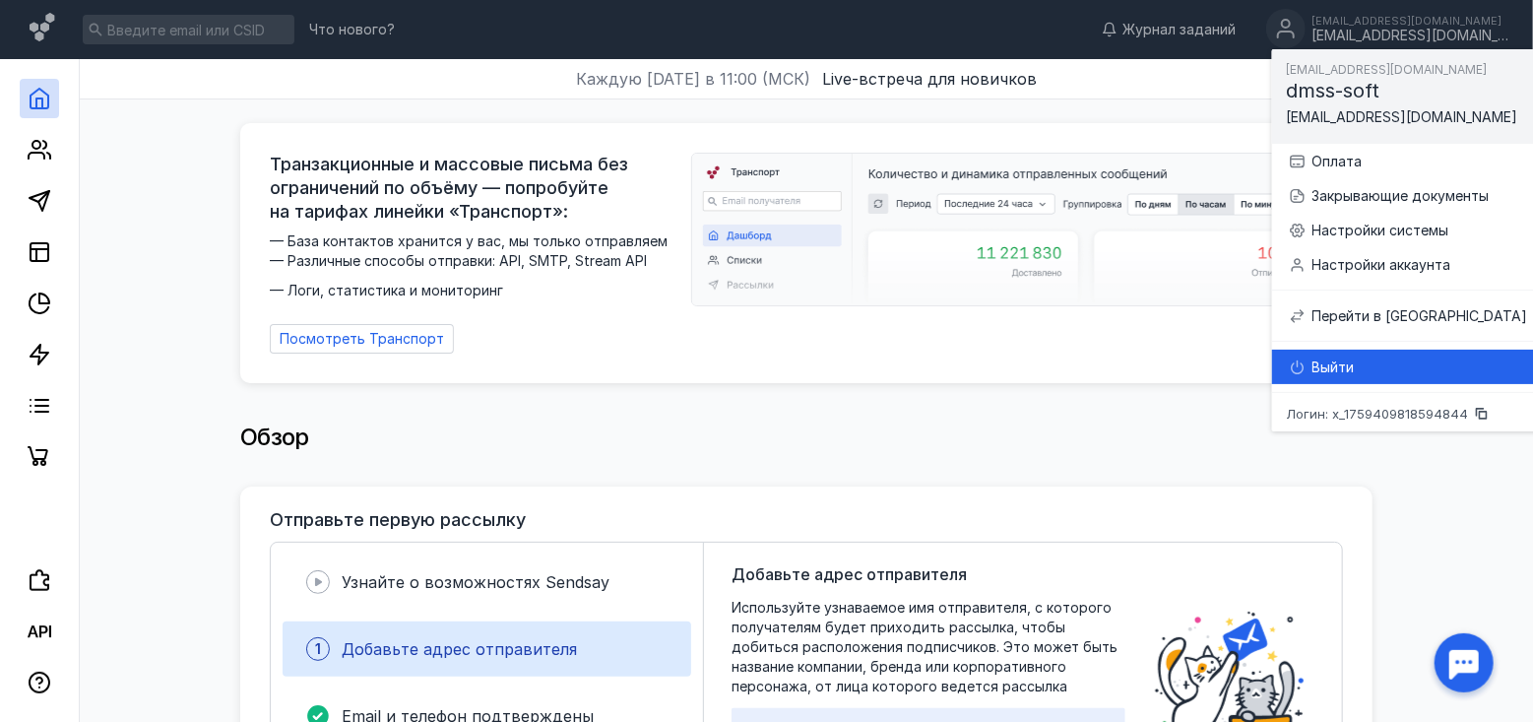
click at [1339, 367] on div "Выйти" at bounding box center [1420, 367] width 216 height 20
